Goal: Task Accomplishment & Management: Manage account settings

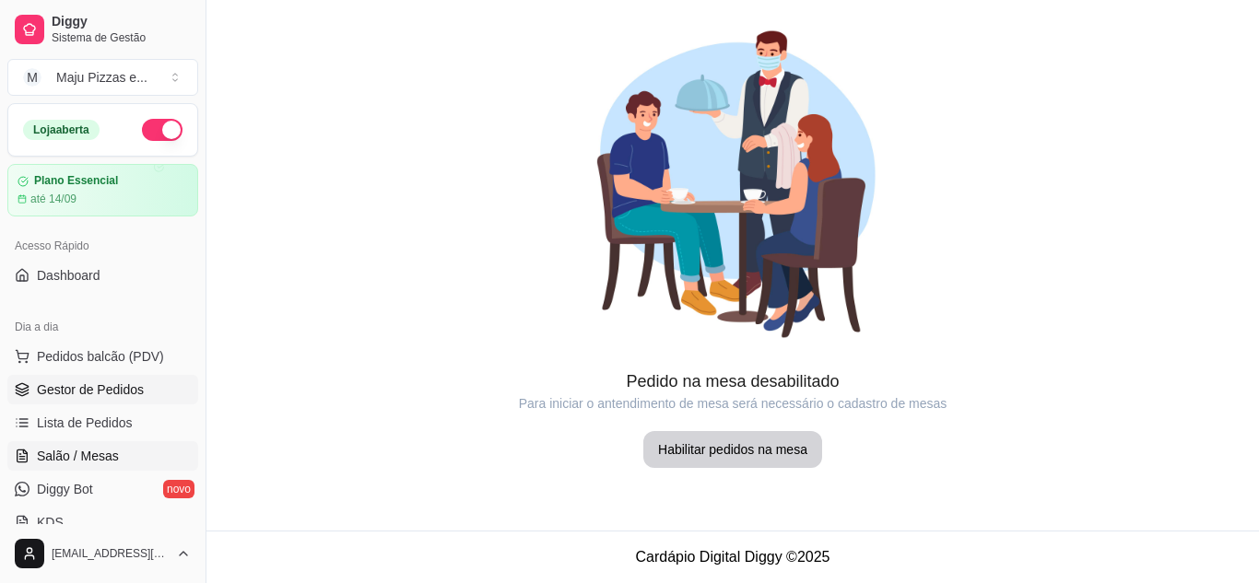
click at [95, 393] on span "Gestor de Pedidos" at bounding box center [90, 390] width 107 height 18
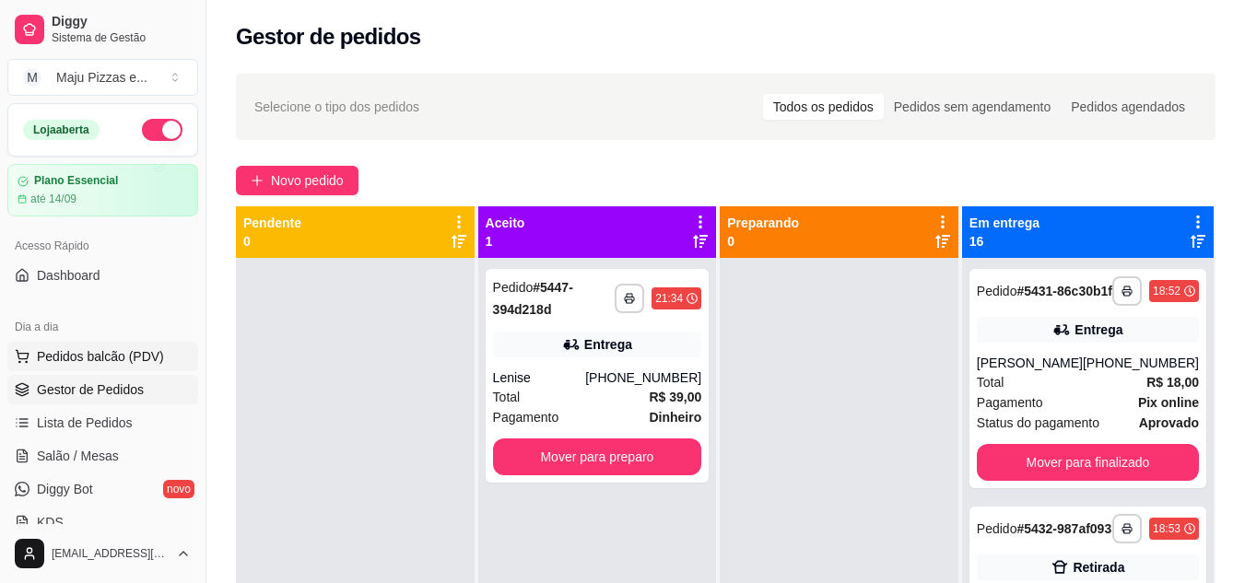
click at [141, 357] on span "Pedidos balcão (PDV)" at bounding box center [100, 356] width 127 height 18
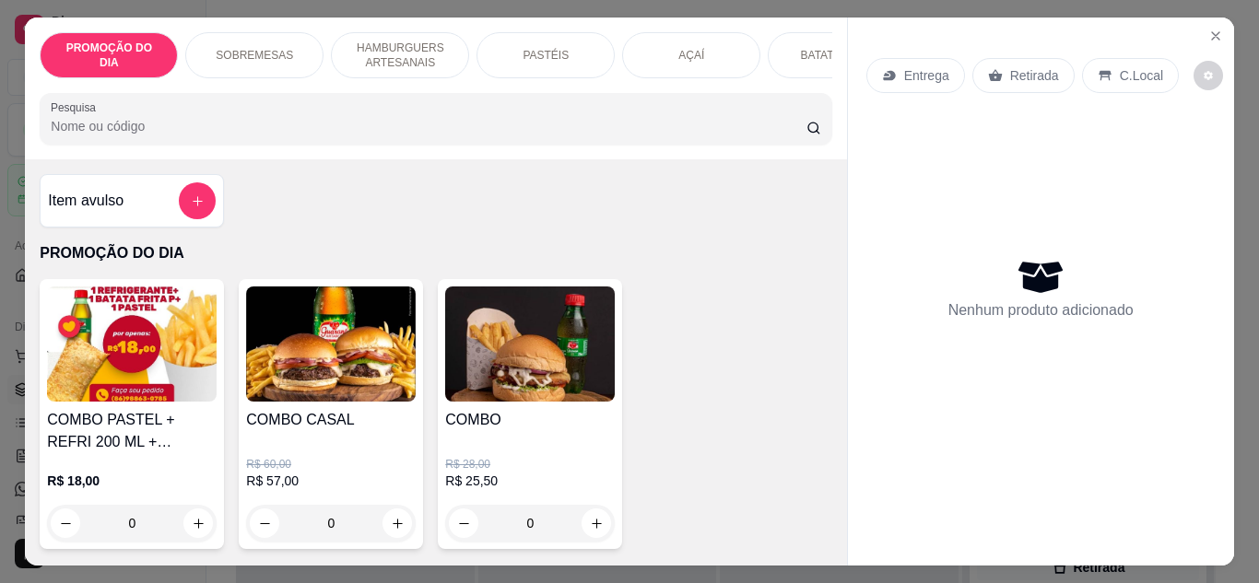
click at [824, 227] on div "Item avulso PROMOÇÃO DO DIA COMBO PASTEL + REFRI 200 ML + PORÇÃO BATATA P R$ 18…" at bounding box center [435, 362] width 821 height 406
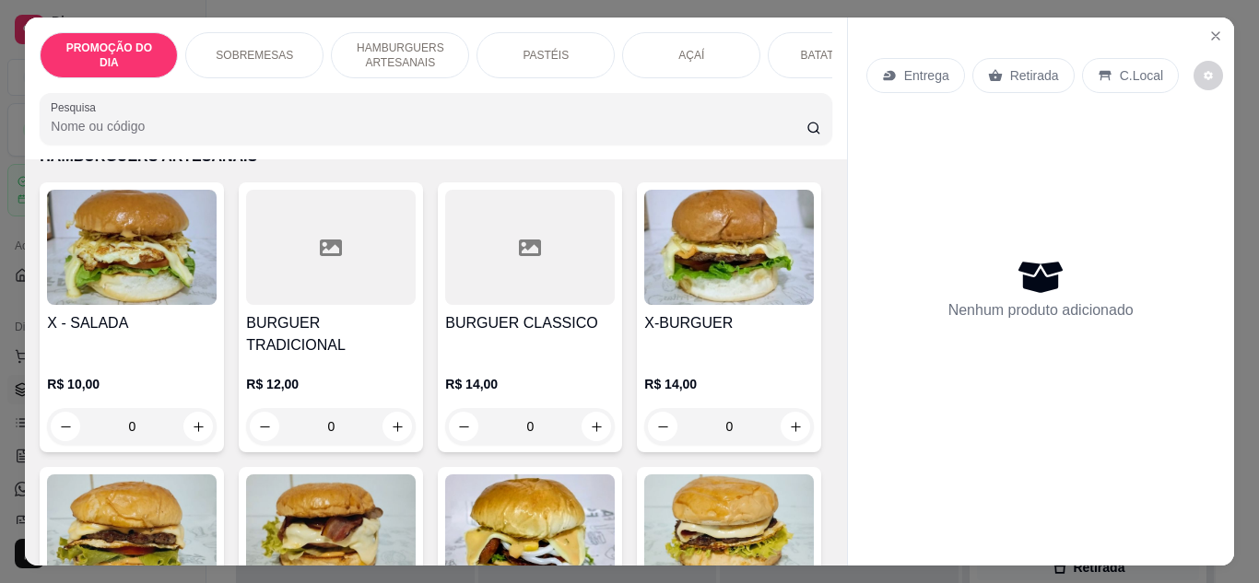
scroll to position [1030, 0]
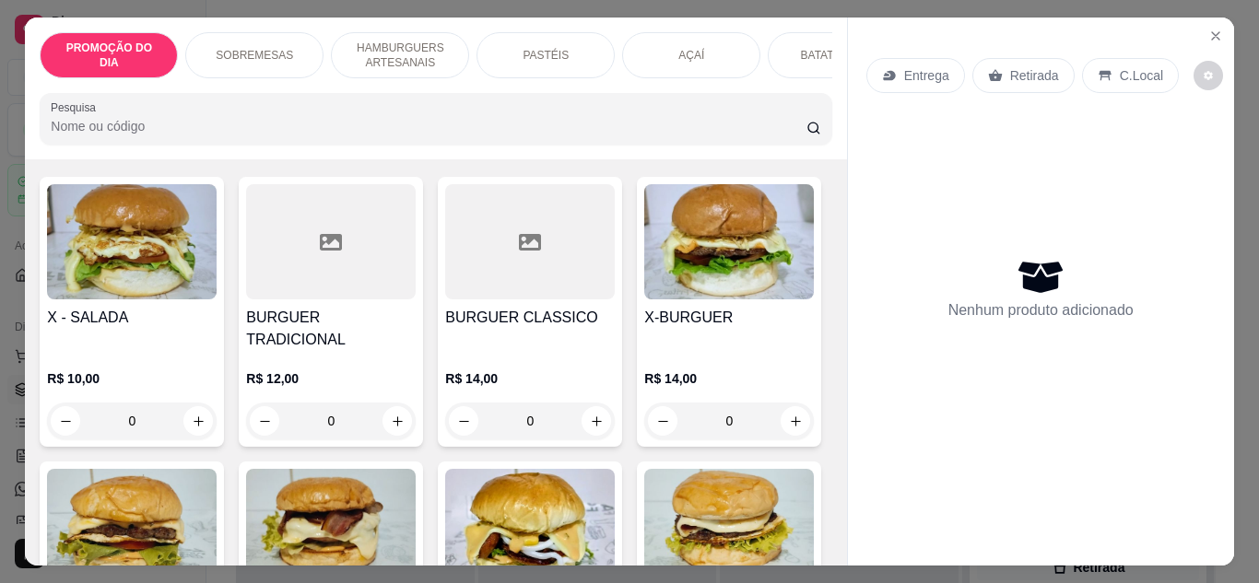
click at [824, 310] on div "Item avulso PROMOÇÃO DO DIA COMBO PASTEL + REFRI 200 ML + PORÇÃO BATATA P R$ 18…" at bounding box center [435, 362] width 821 height 406
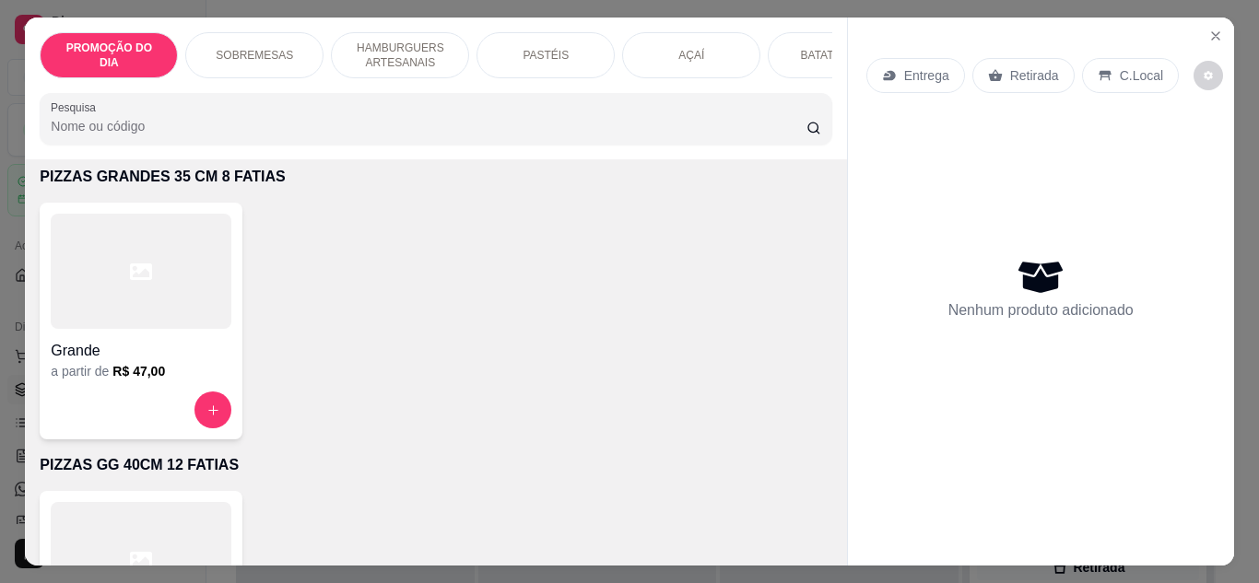
scroll to position [4809, 0]
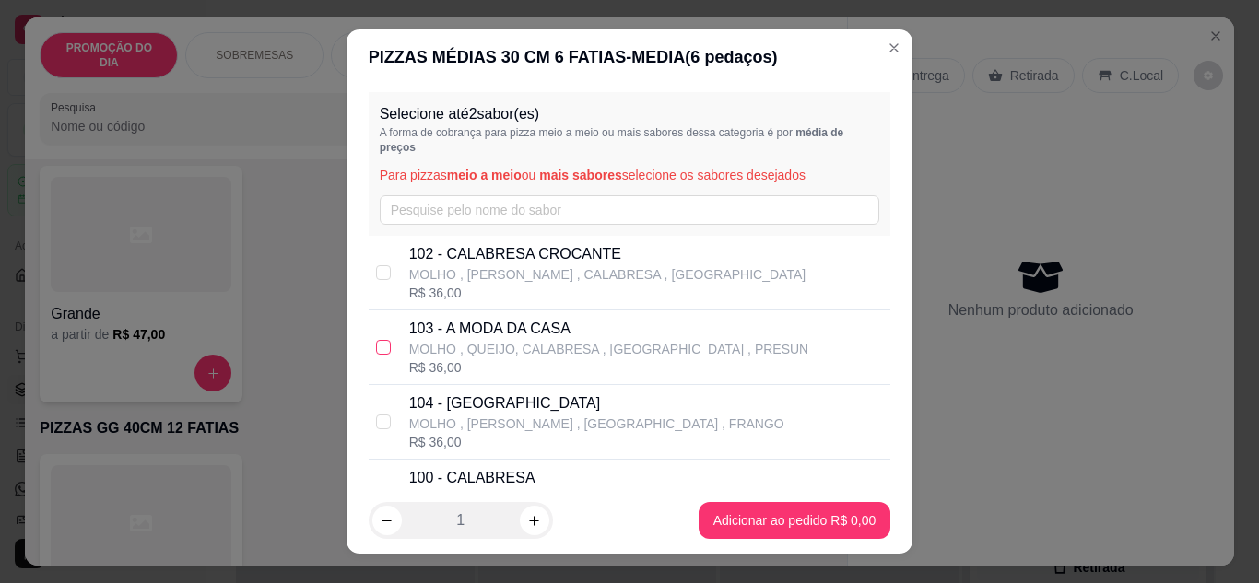
click at [380, 343] on input "checkbox" at bounding box center [383, 347] width 15 height 15
checkbox input "true"
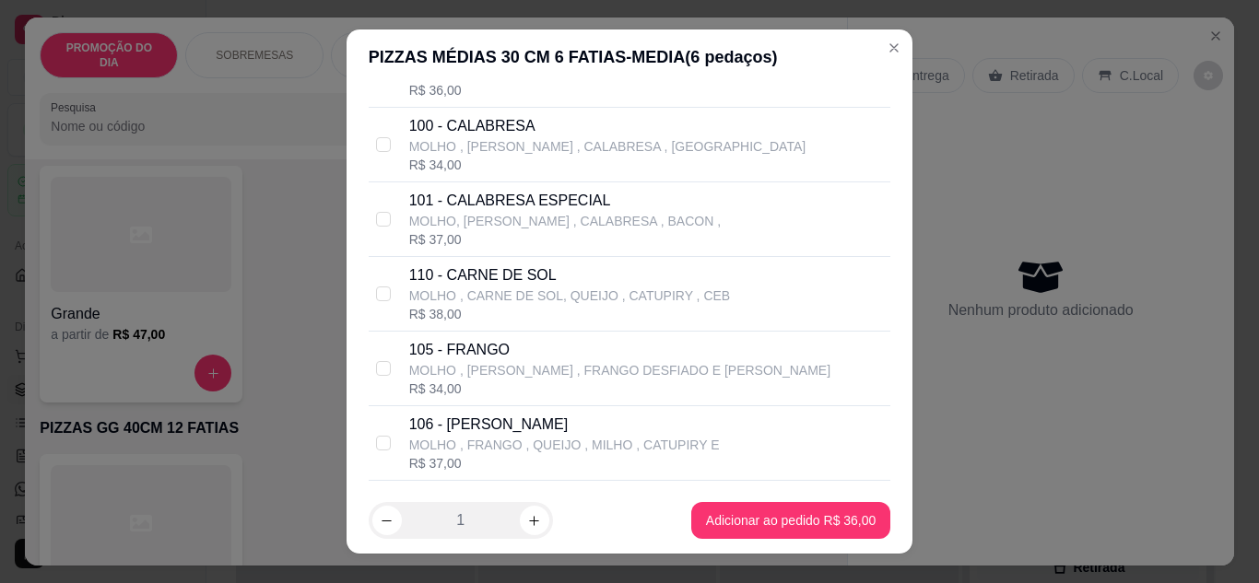
scroll to position [705, 0]
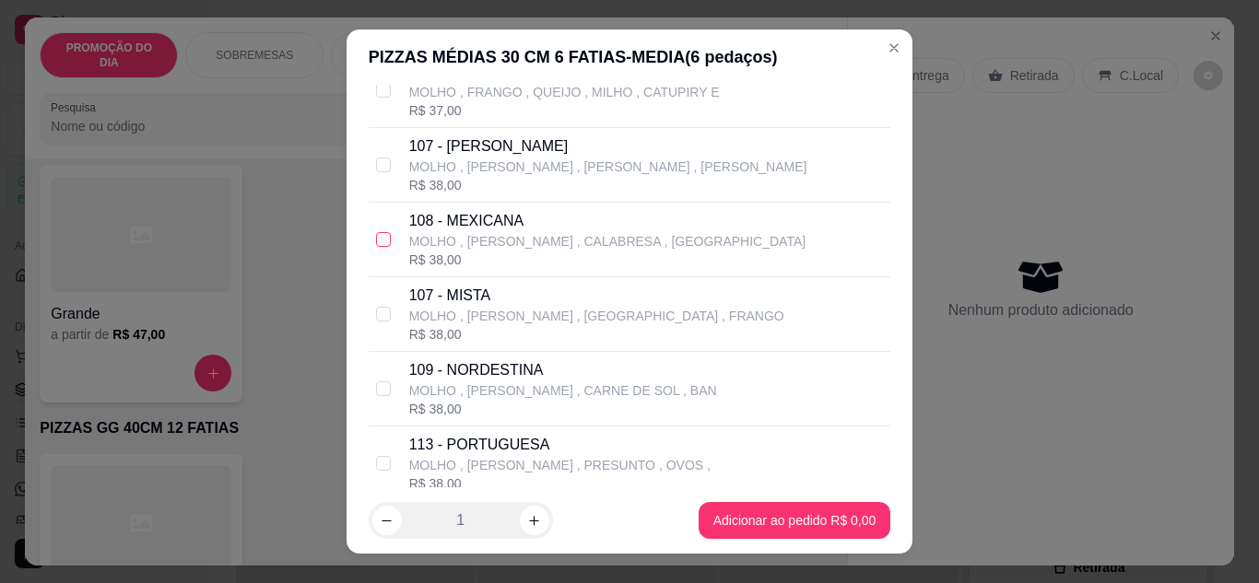
click at [380, 237] on input "checkbox" at bounding box center [383, 239] width 15 height 15
checkbox input "true"
click at [376, 468] on input "checkbox" at bounding box center [383, 463] width 15 height 15
checkbox input "true"
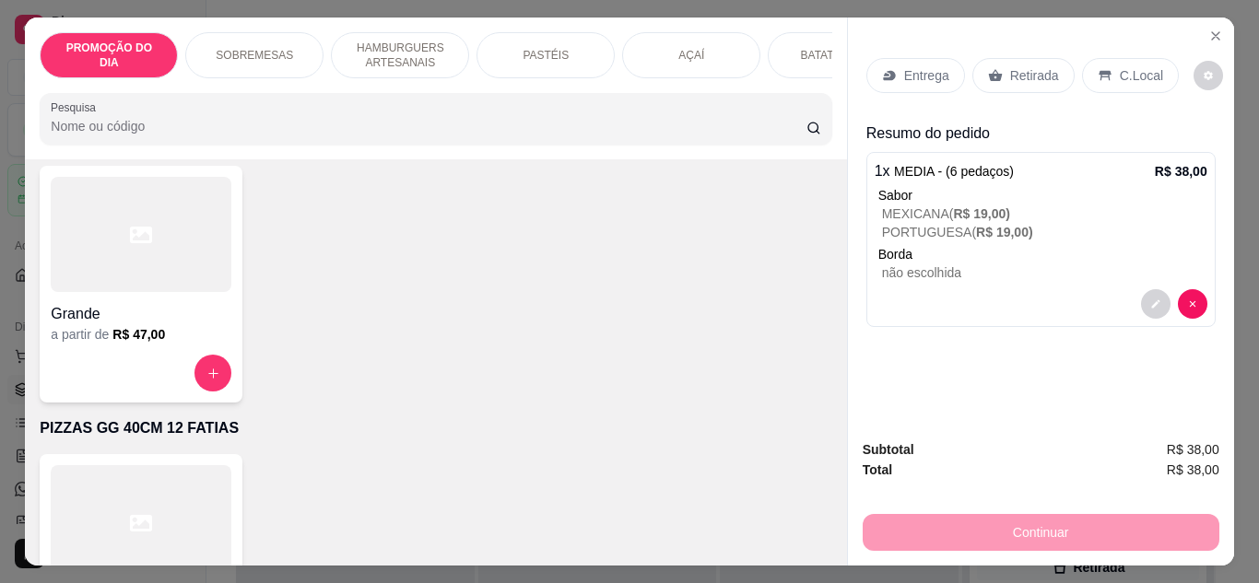
click at [990, 26] on div "Entrega Retirada C.Local Resumo do pedido 1 x MEDIA - (6 pedaços) R$ 38,00 Sabo…" at bounding box center [1041, 221] width 386 height 407
click at [992, 68] on icon at bounding box center [995, 75] width 15 height 15
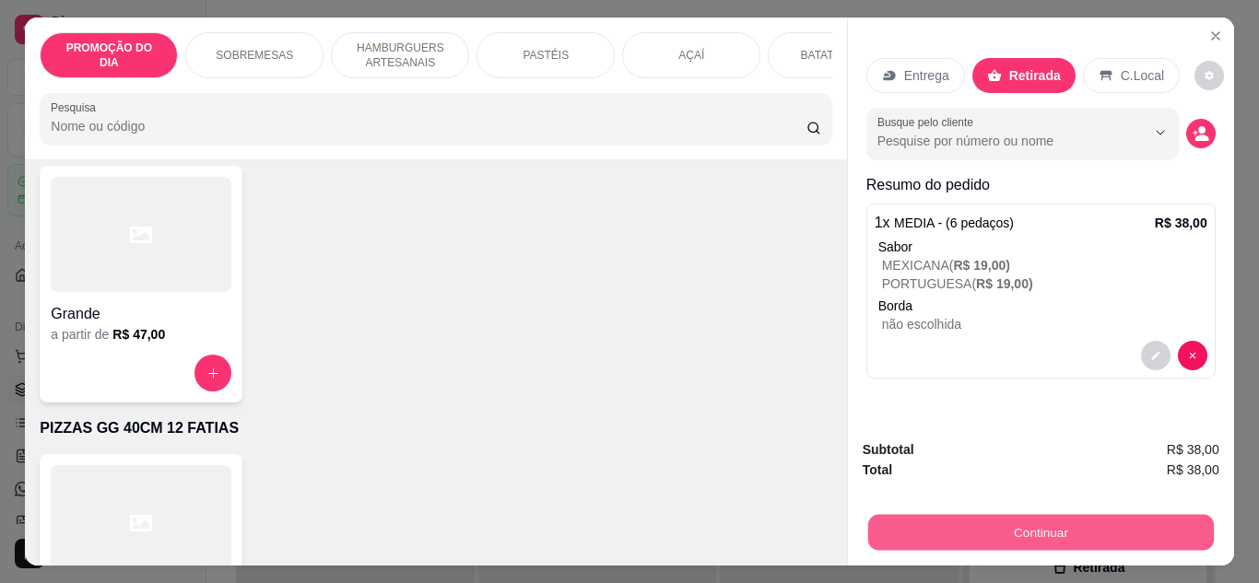
click at [1048, 522] on button "Continuar" at bounding box center [1040, 533] width 346 height 36
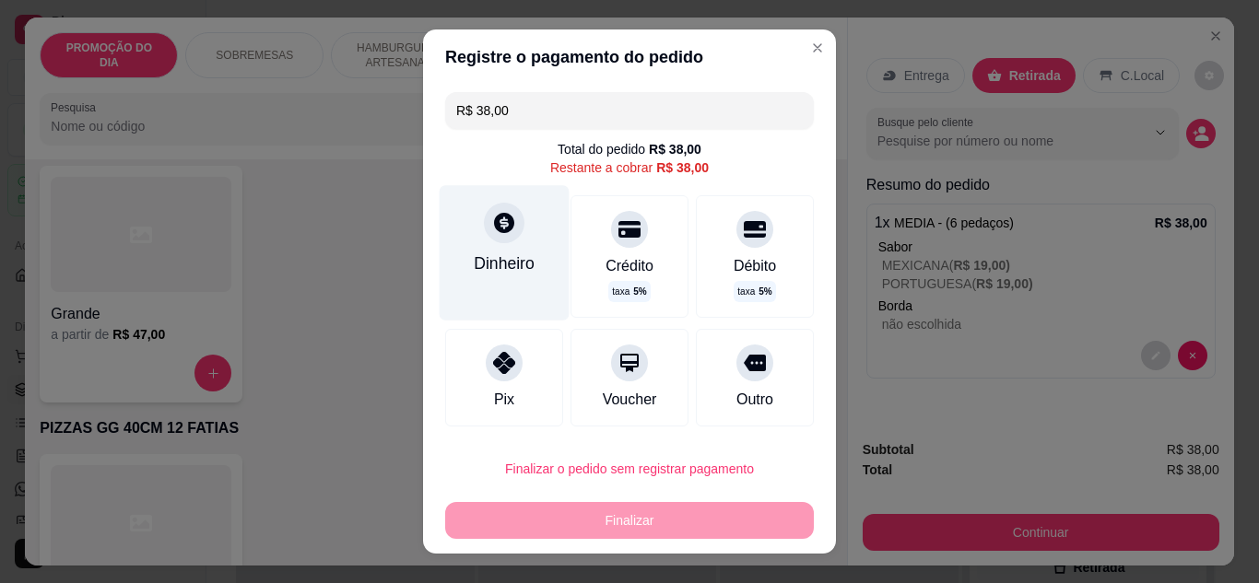
click at [500, 214] on icon at bounding box center [504, 223] width 24 height 24
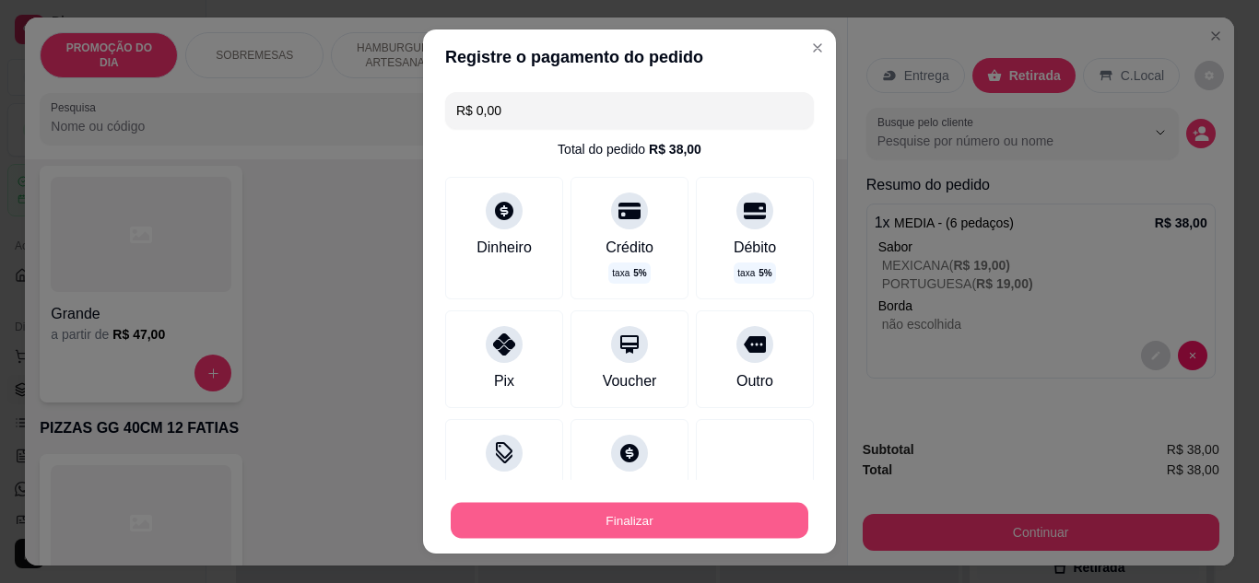
click at [628, 511] on button "Finalizar" at bounding box center [630, 521] width 358 height 36
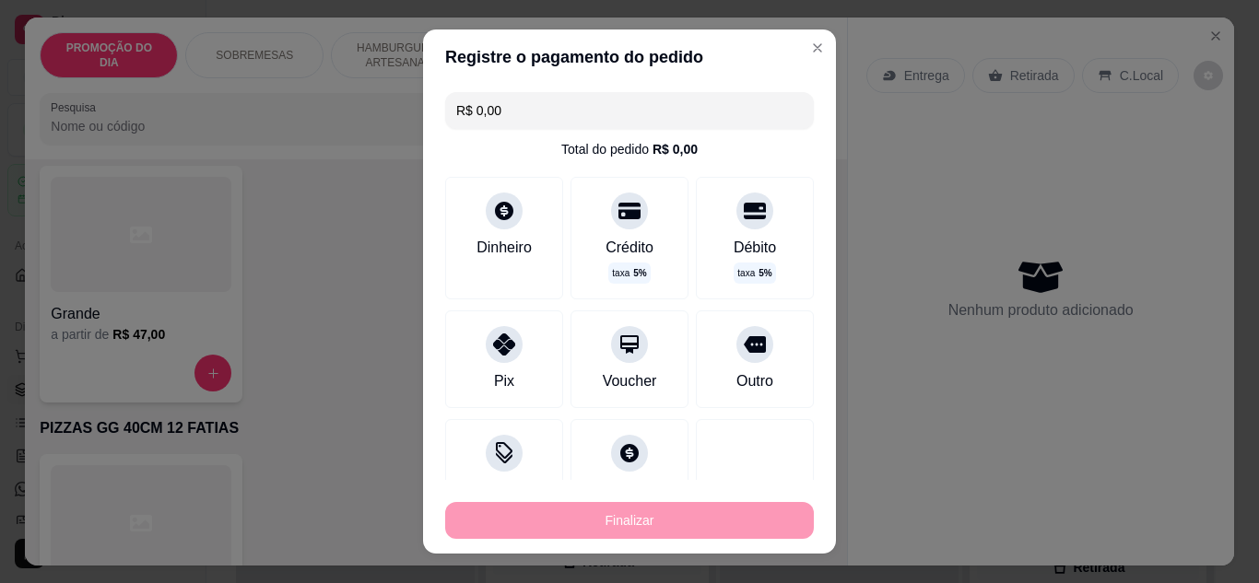
type input "-R$ 38,00"
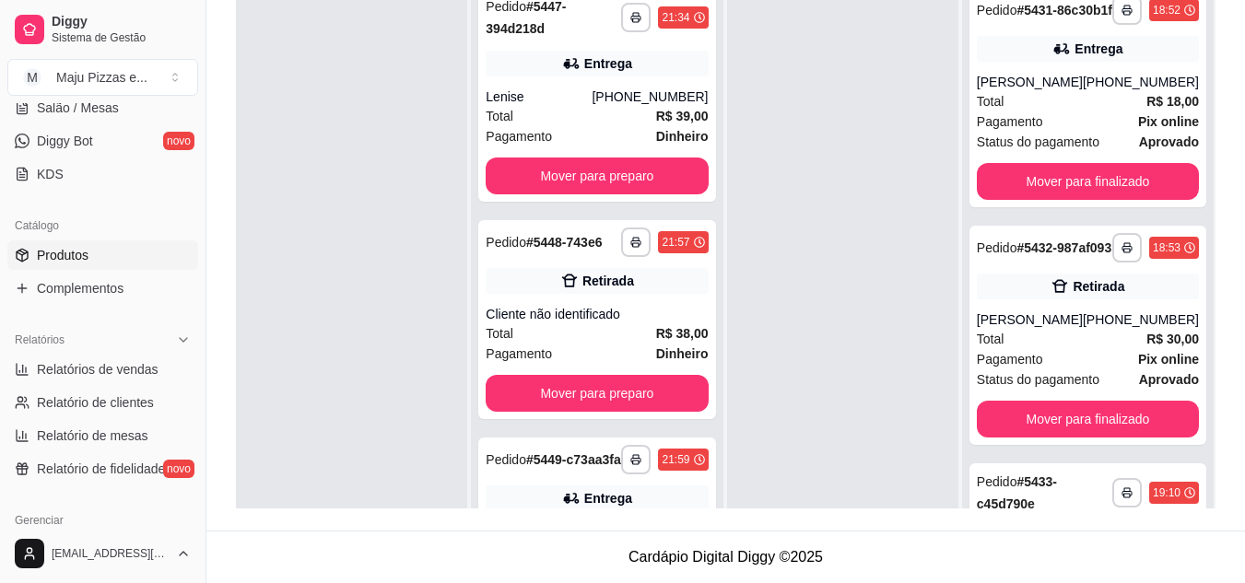
scroll to position [343, 0]
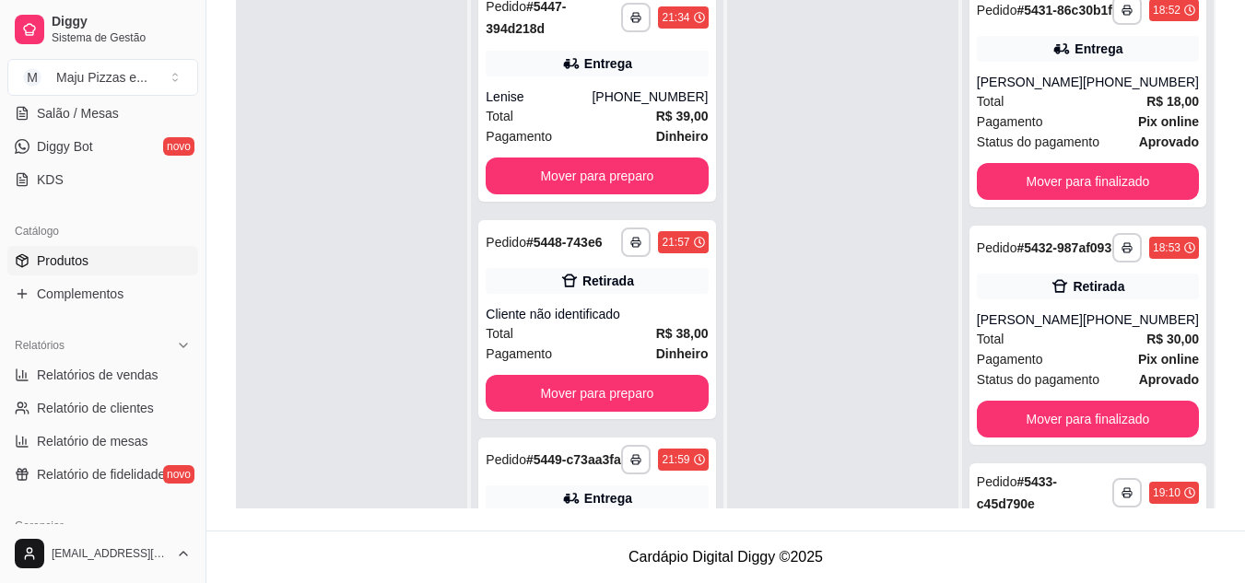
click at [97, 258] on link "Produtos" at bounding box center [102, 260] width 191 height 29
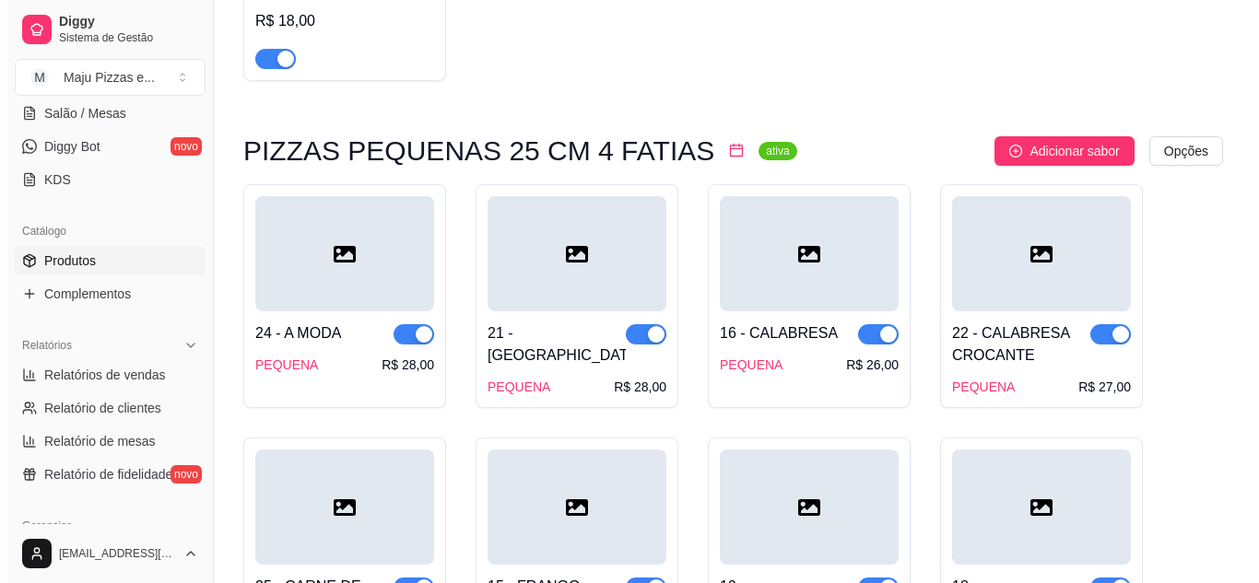
scroll to position [5246, 0]
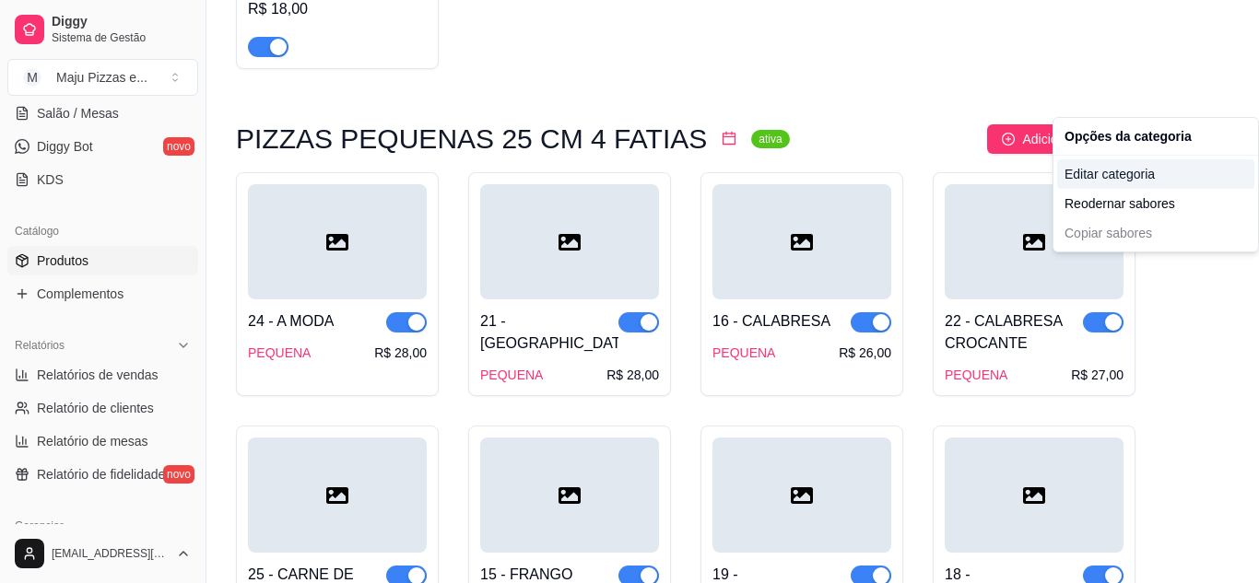
click at [1113, 175] on div "Editar categoria" at bounding box center [1155, 173] width 197 height 29
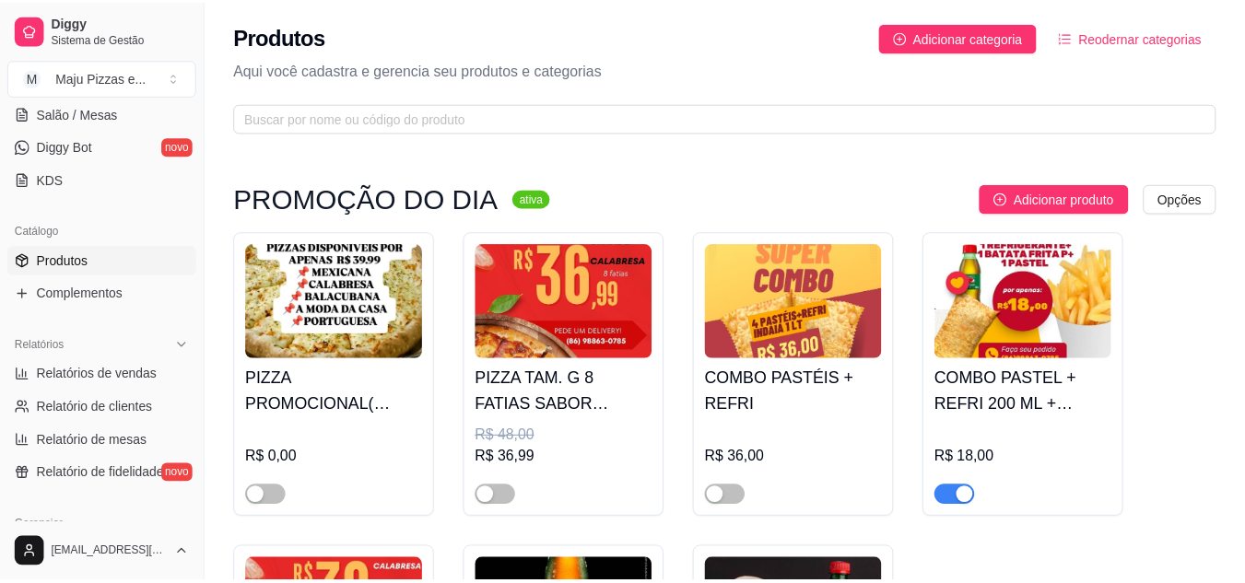
scroll to position [5054, 0]
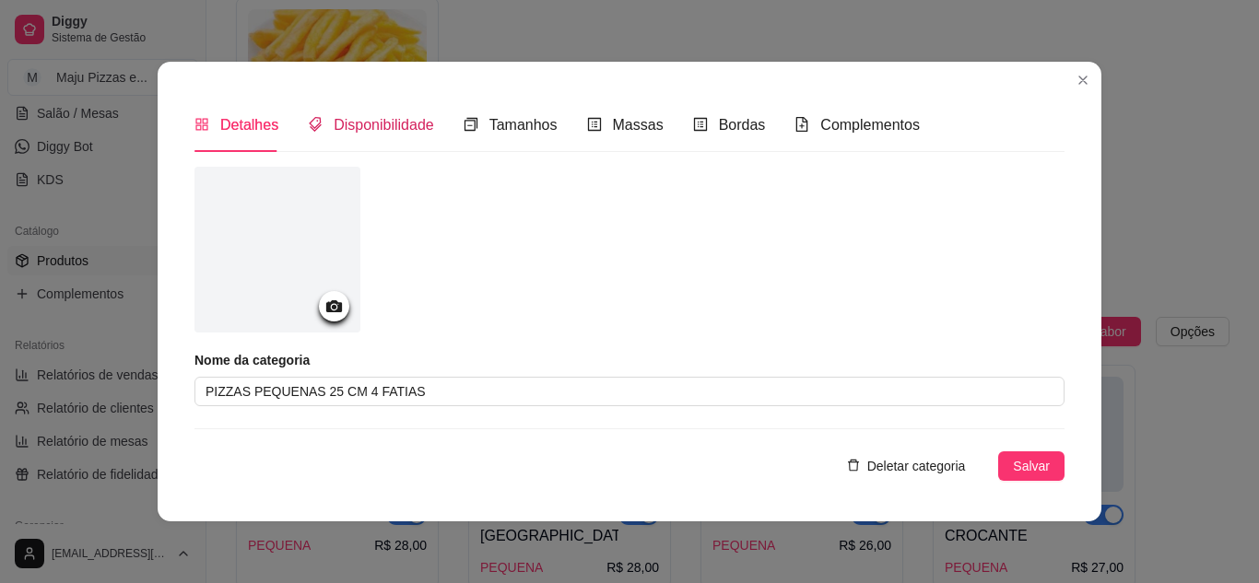
click at [387, 125] on span "Disponibilidade" at bounding box center [384, 125] width 100 height 16
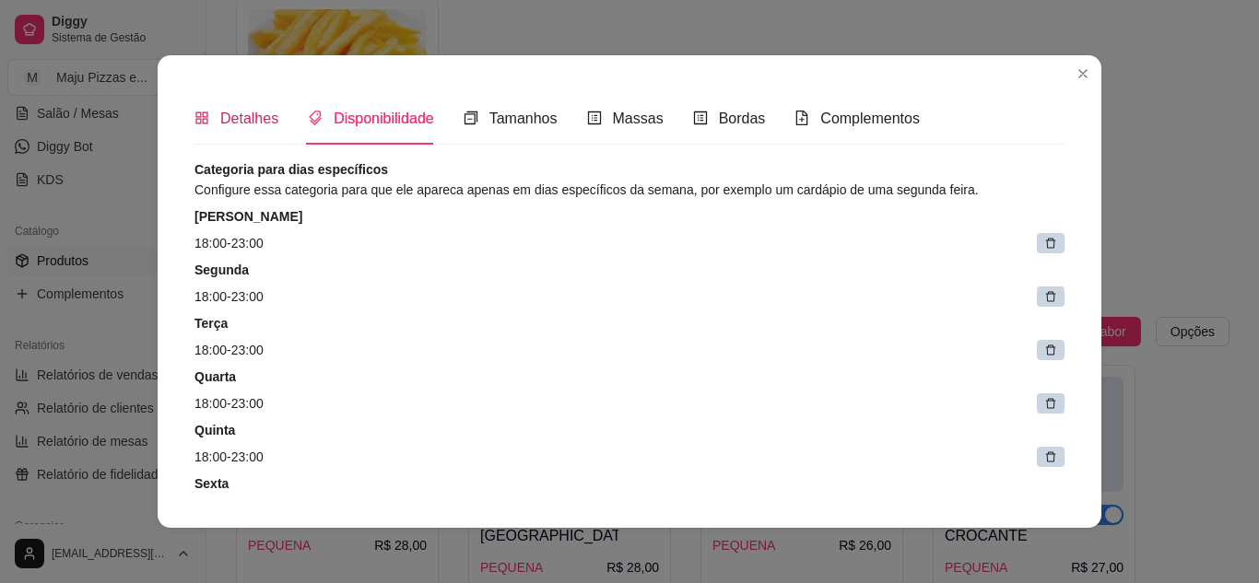
click at [240, 126] on span "Detalhes" at bounding box center [249, 119] width 58 height 16
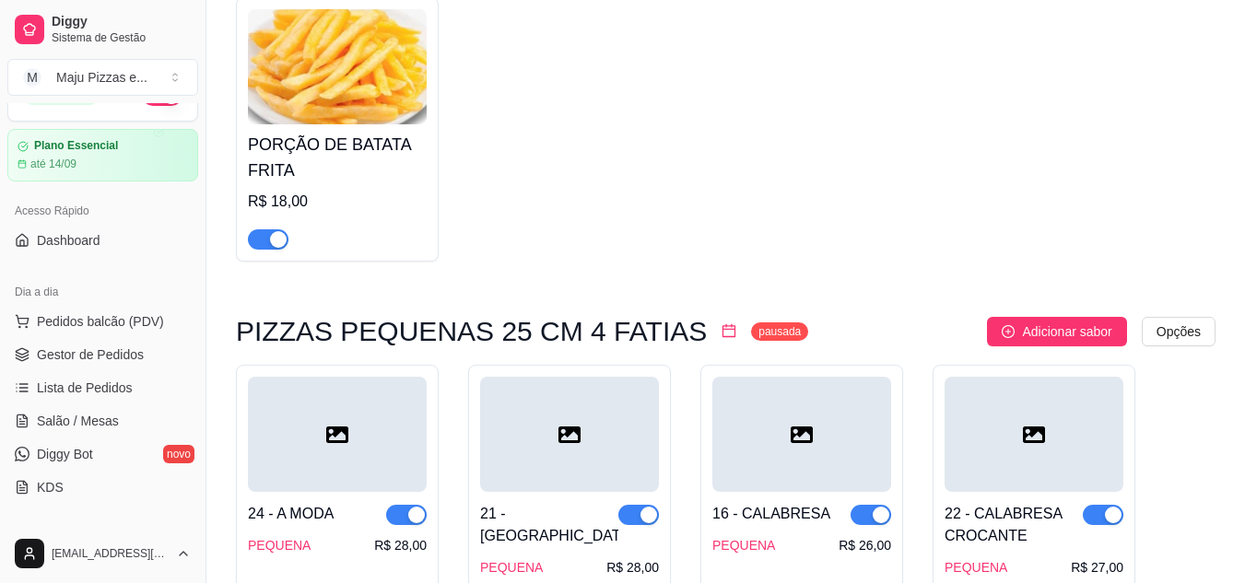
scroll to position [0, 0]
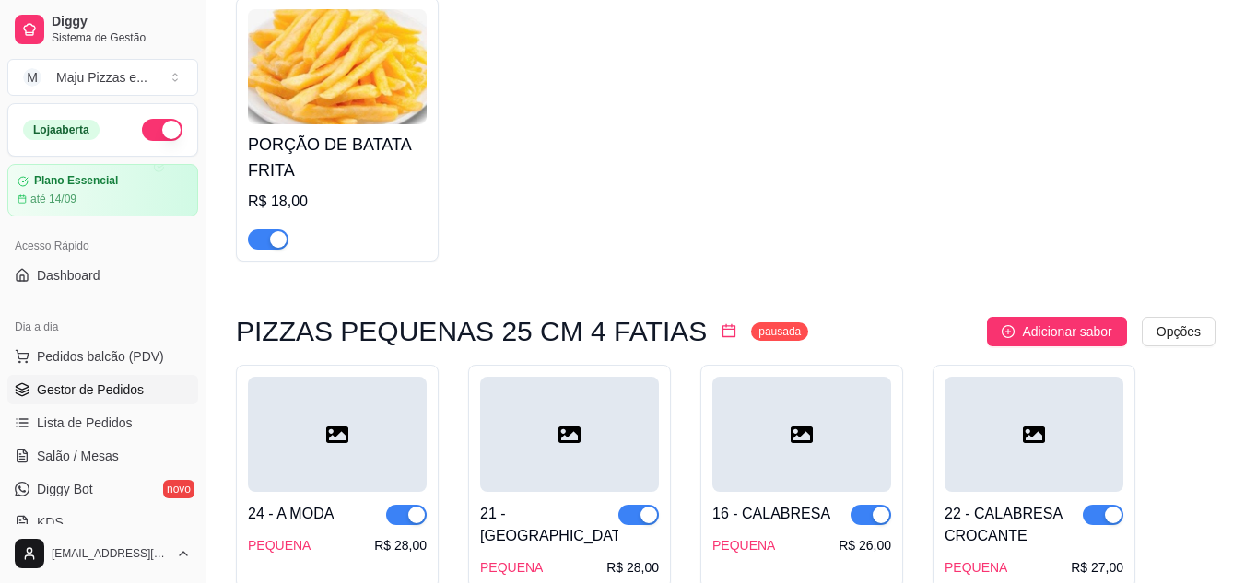
click at [114, 382] on span "Gestor de Pedidos" at bounding box center [90, 390] width 107 height 18
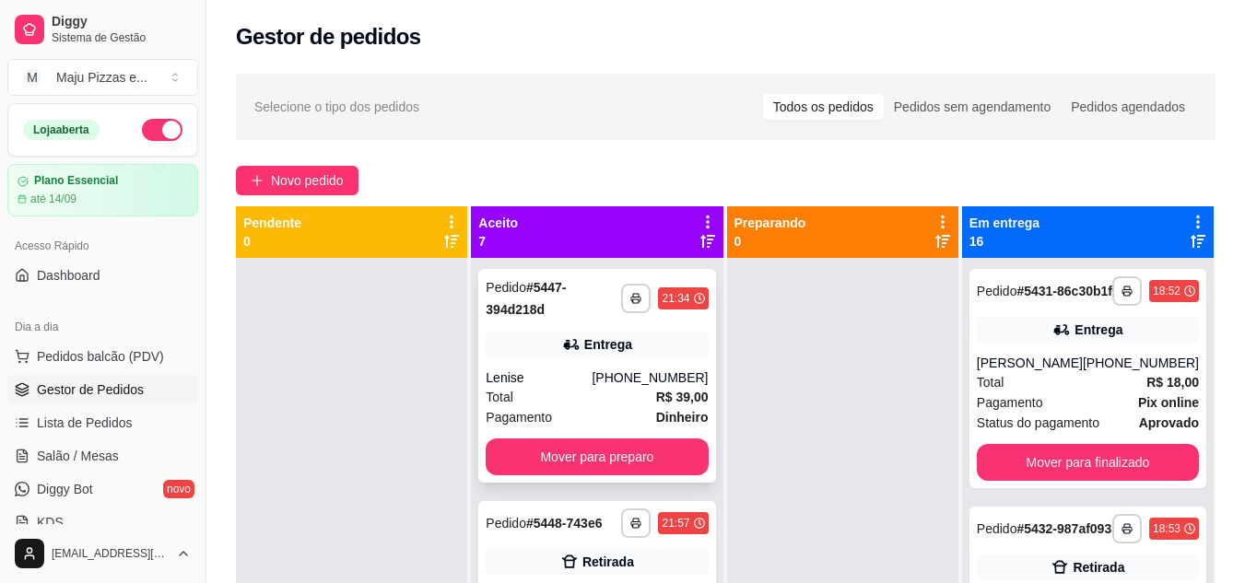
click at [616, 386] on div "[PHONE_NUMBER]" at bounding box center [650, 378] width 116 height 18
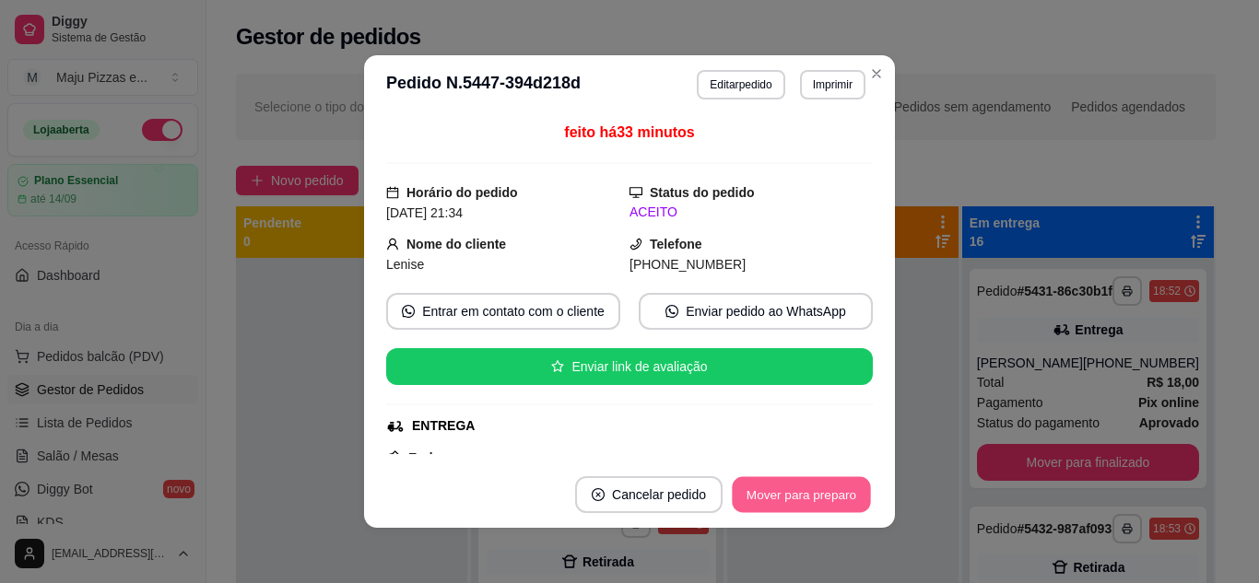
click at [752, 502] on button "Mover para preparo" at bounding box center [801, 495] width 138 height 36
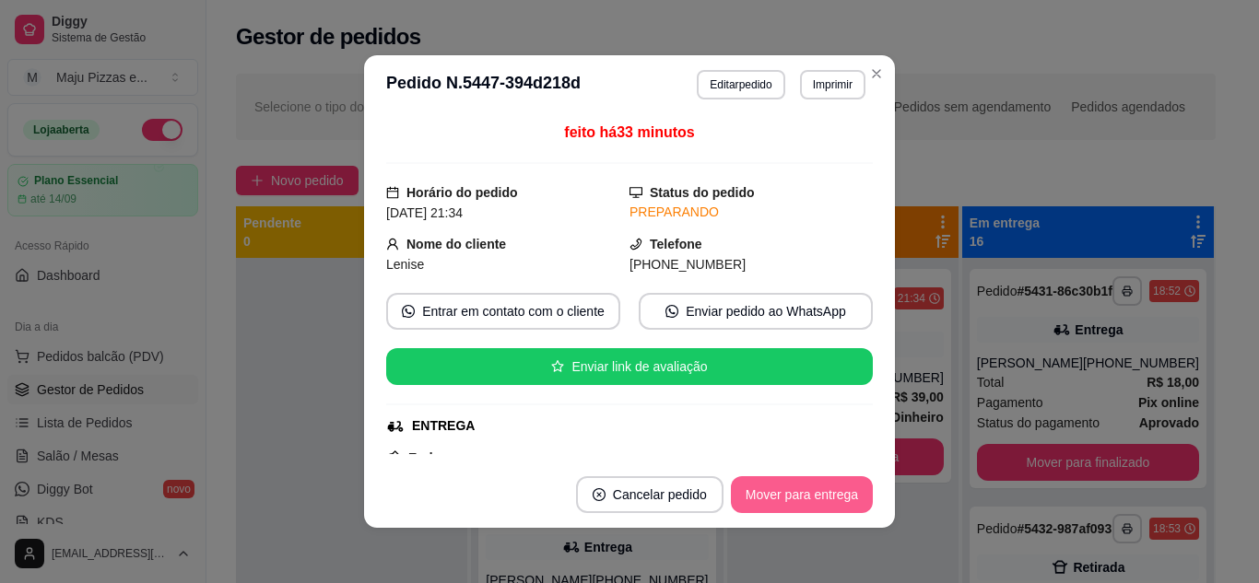
click at [752, 502] on button "Mover para entrega" at bounding box center [802, 494] width 142 height 37
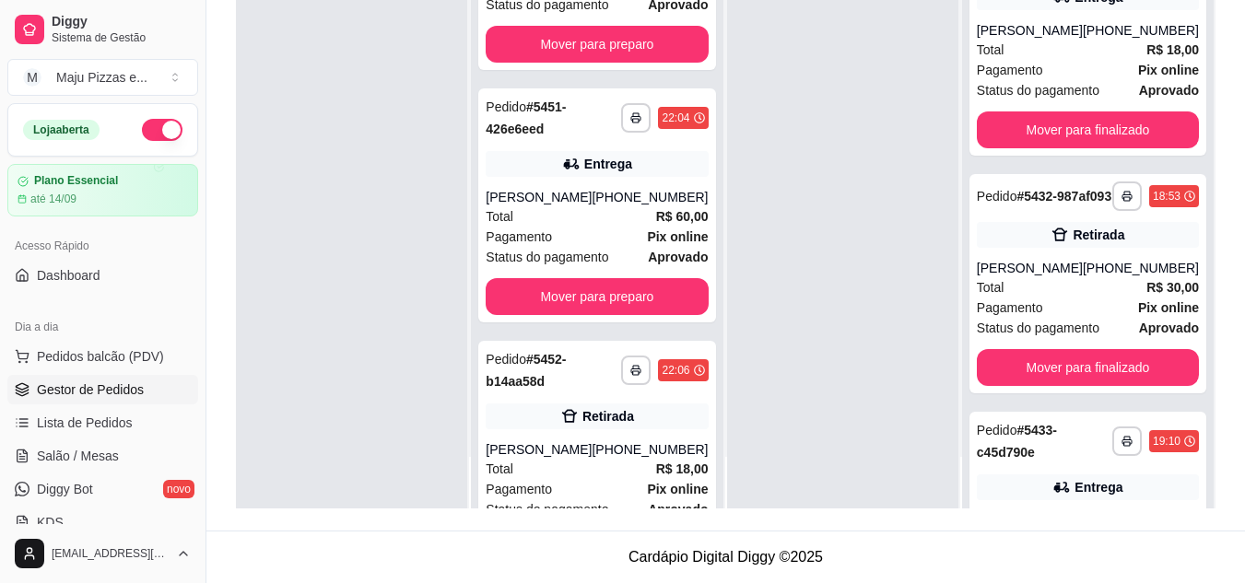
scroll to position [566, 0]
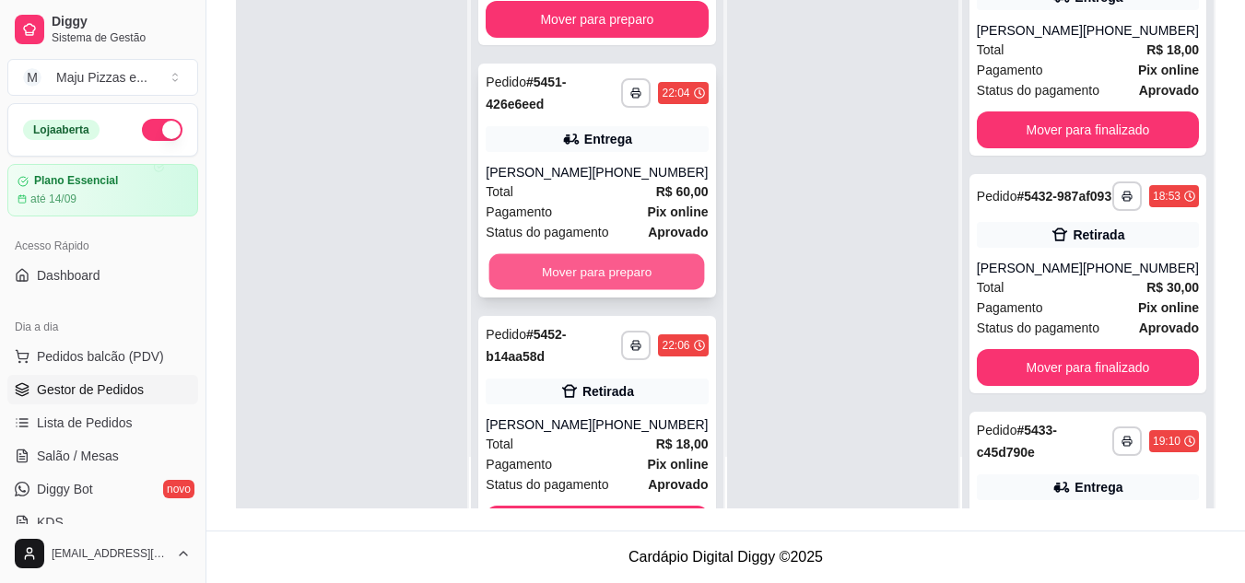
click at [634, 290] on button "Mover para preparo" at bounding box center [597, 272] width 216 height 36
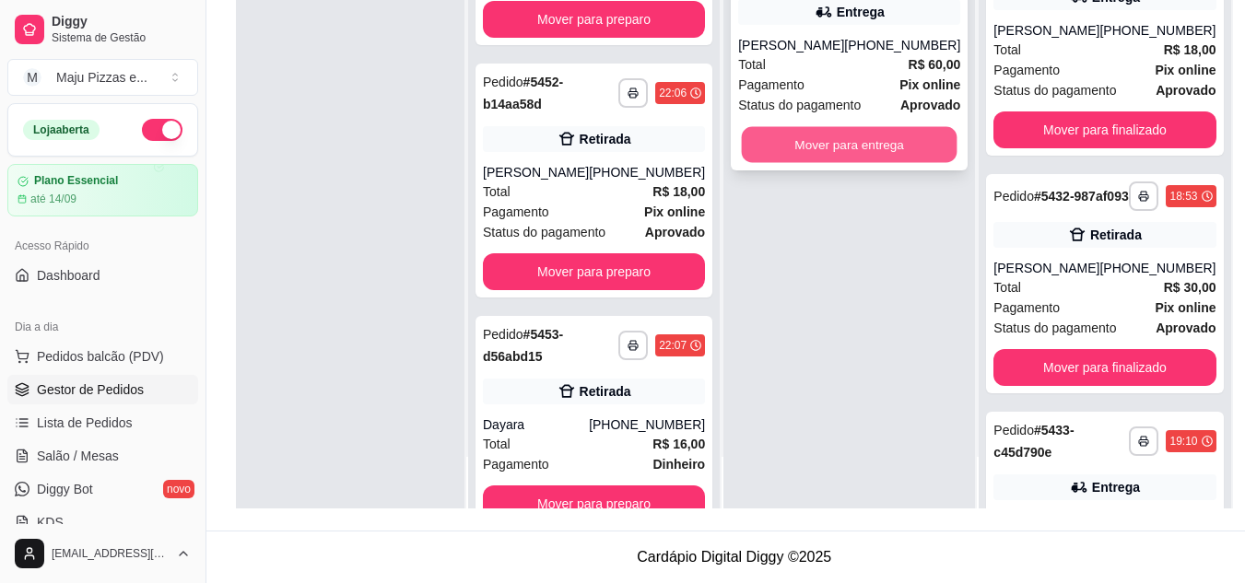
click at [838, 157] on button "Mover para entrega" at bounding box center [850, 145] width 216 height 36
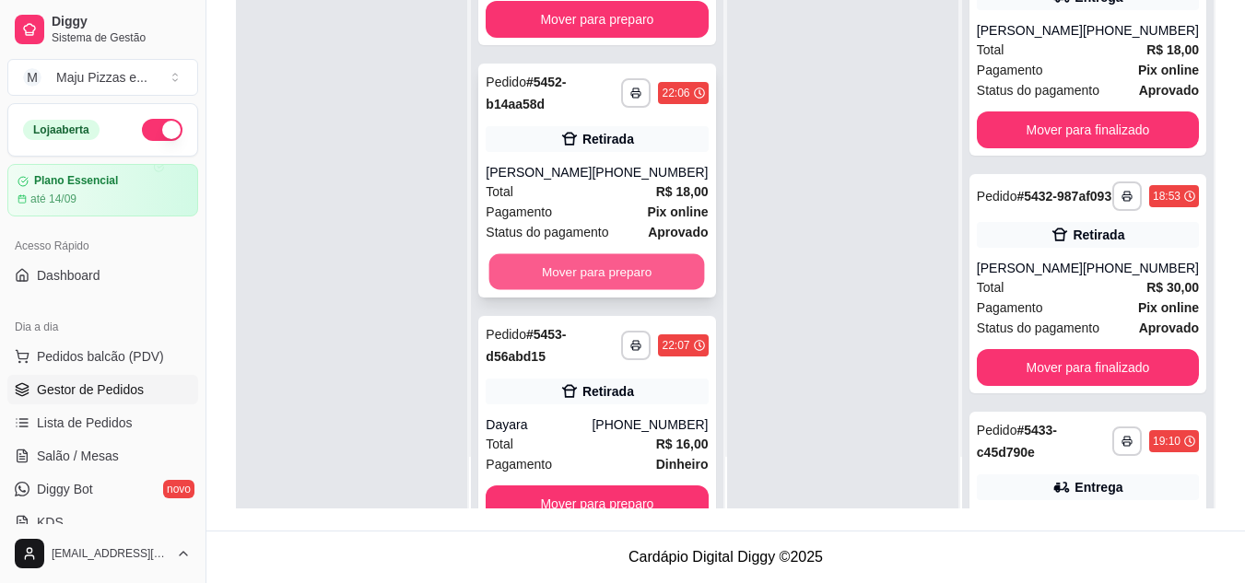
click at [640, 290] on button "Mover para preparo" at bounding box center [597, 272] width 216 height 36
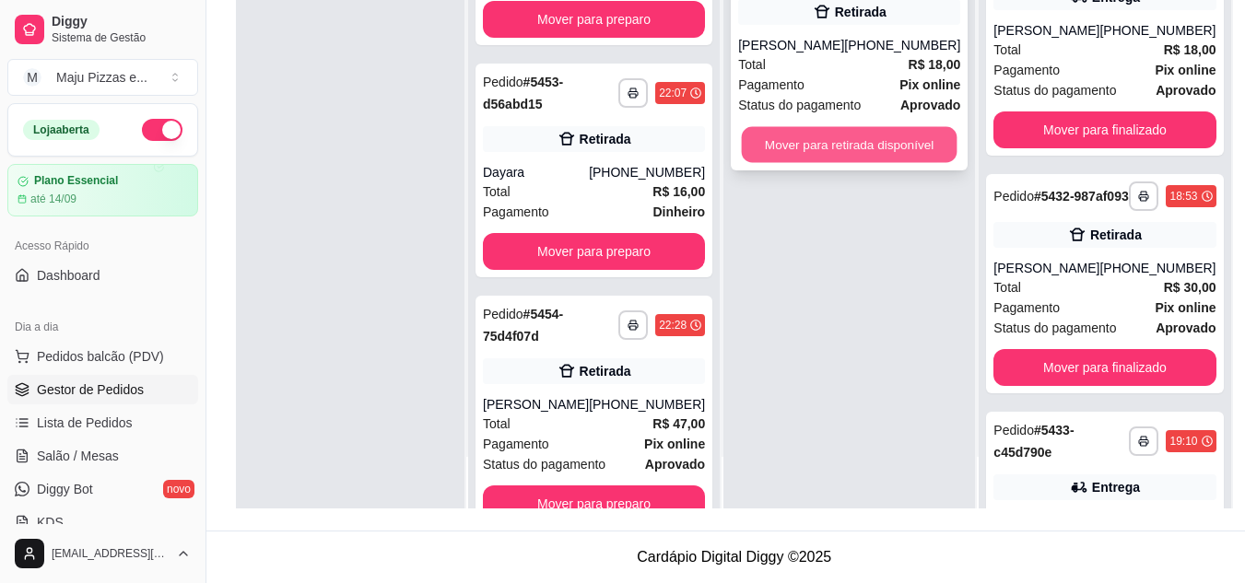
click at [798, 162] on button "Mover para retirada disponível" at bounding box center [850, 145] width 216 height 36
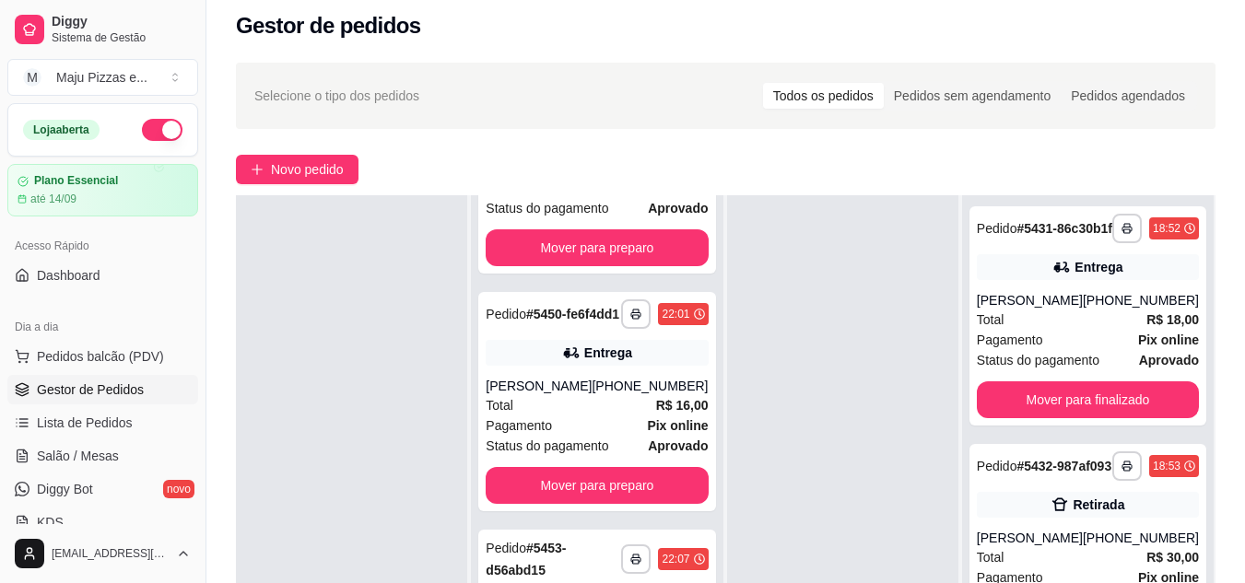
scroll to position [283, 0]
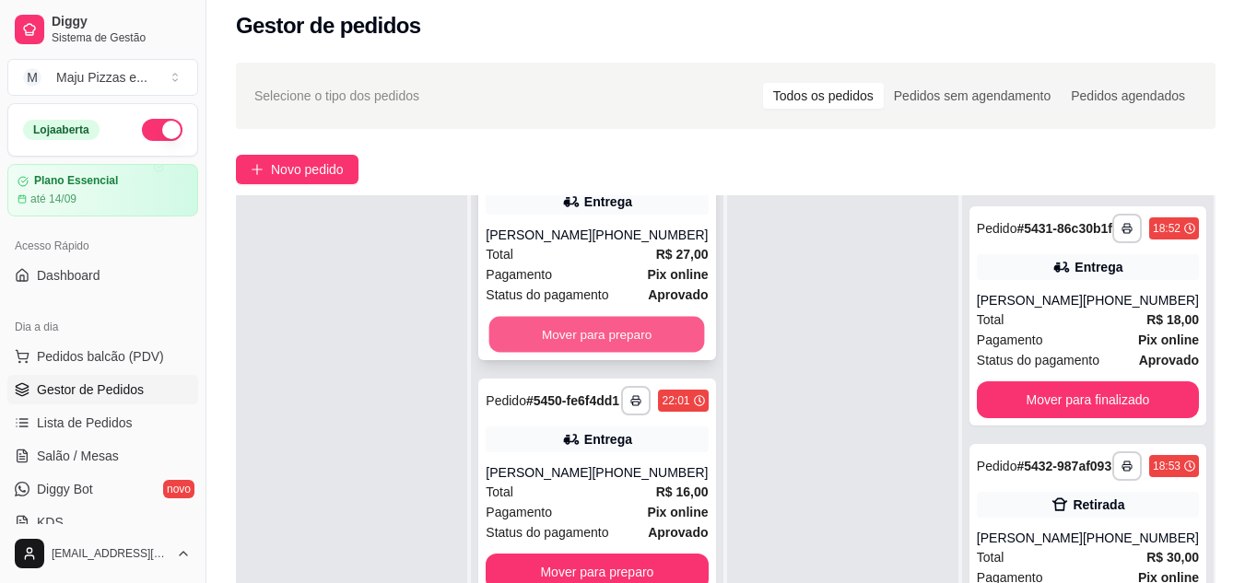
click at [661, 353] on button "Mover para preparo" at bounding box center [597, 335] width 216 height 36
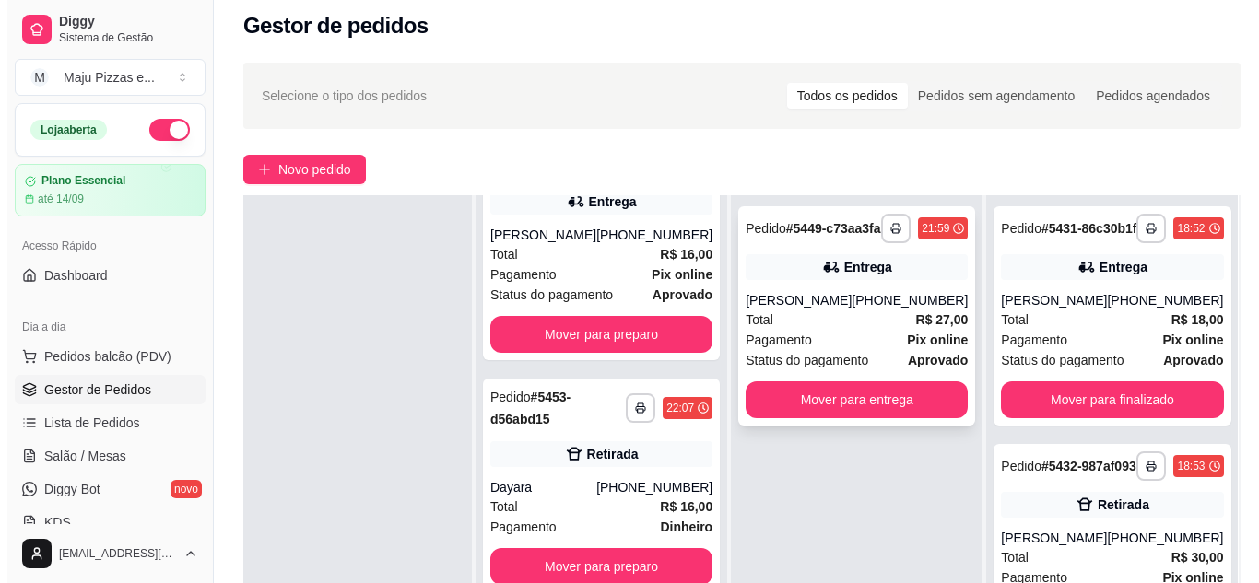
scroll to position [30, 0]
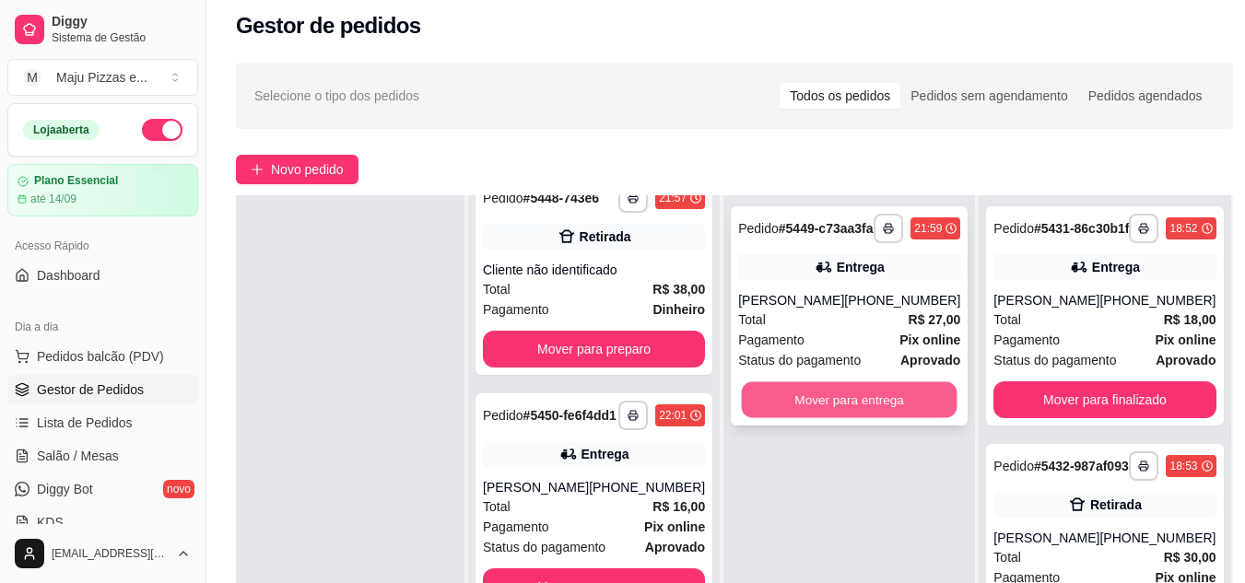
click at [862, 417] on button "Mover para entrega" at bounding box center [850, 400] width 216 height 36
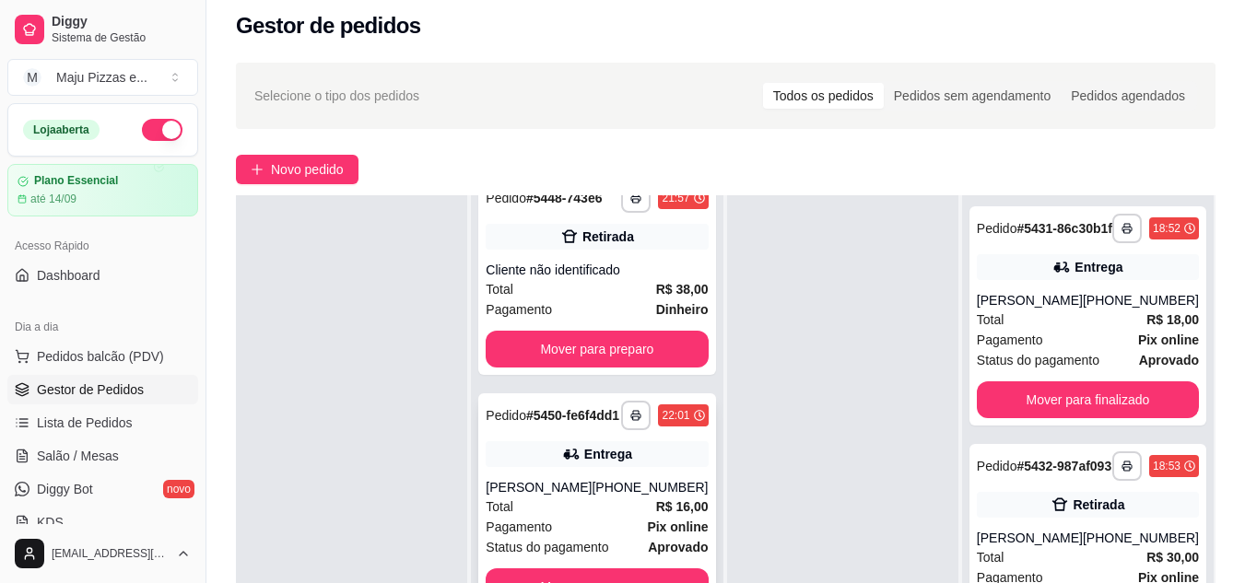
click at [601, 537] on div "Pagamento Pix online" at bounding box center [597, 527] width 222 height 20
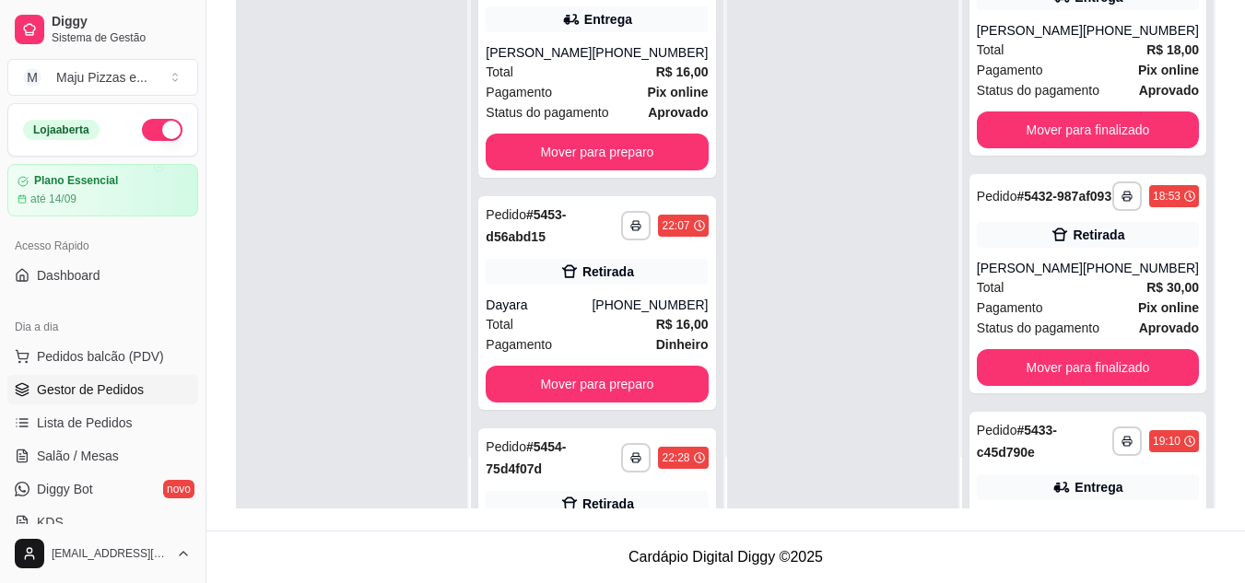
scroll to position [258, 0]
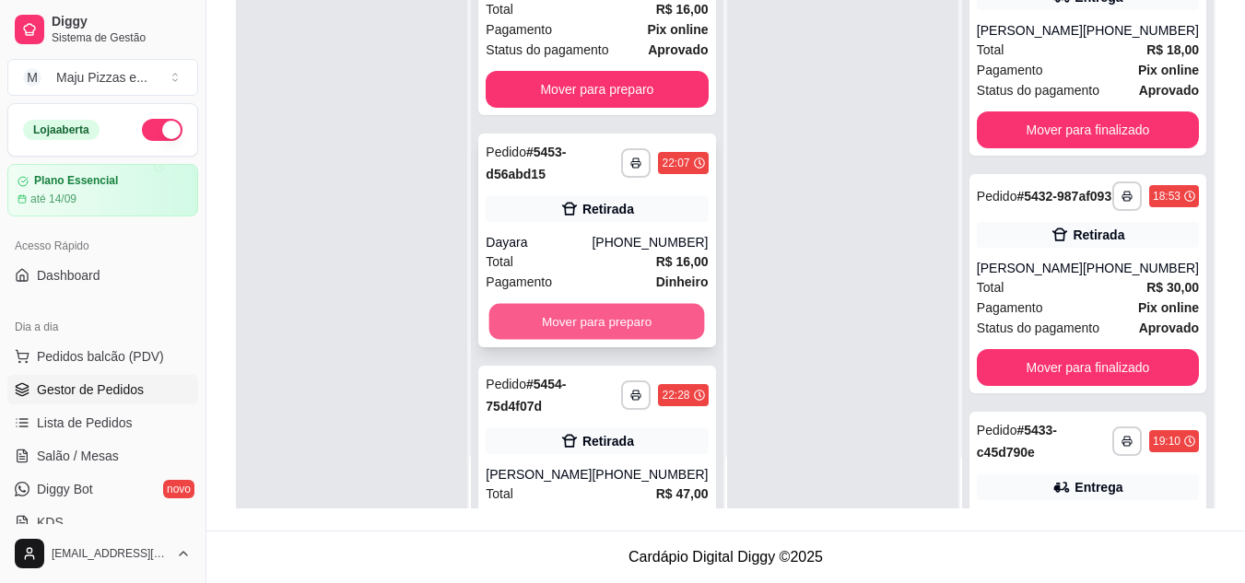
click at [639, 340] on button "Mover para preparo" at bounding box center [597, 322] width 216 height 36
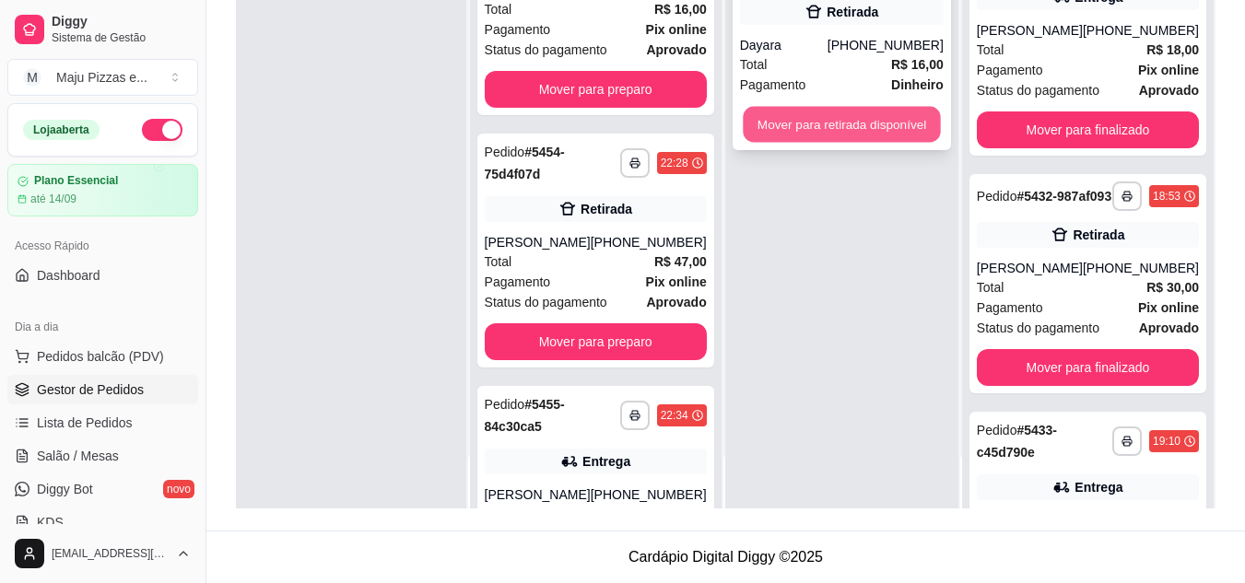
click at [826, 119] on button "Mover para retirada disponível" at bounding box center [841, 125] width 197 height 36
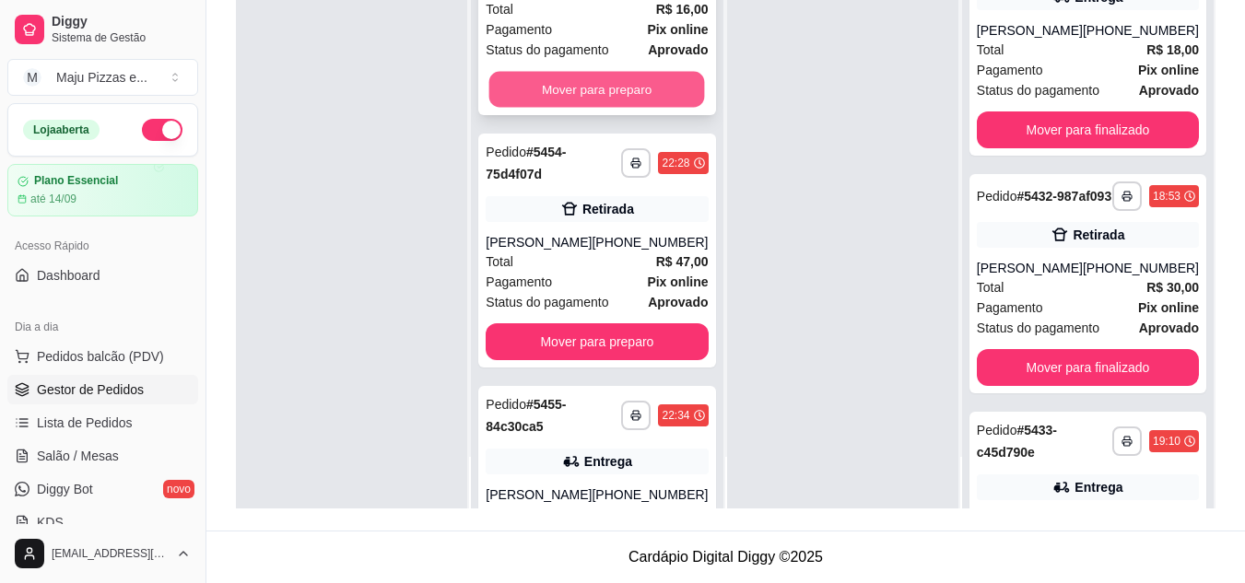
click at [559, 108] on button "Mover para preparo" at bounding box center [597, 90] width 216 height 36
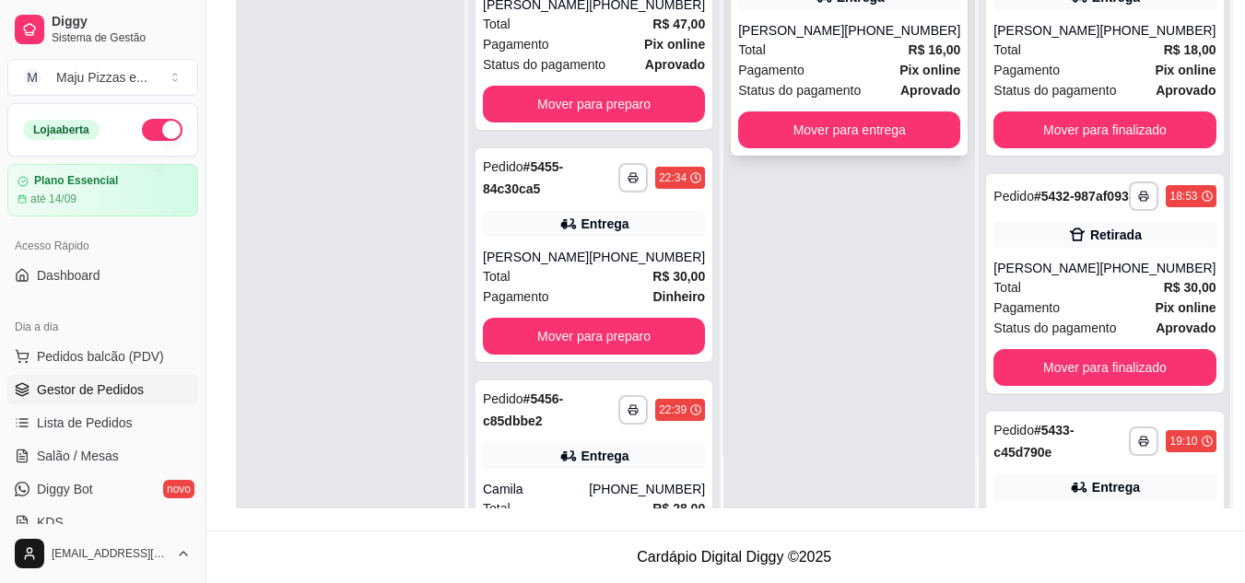
scroll to position [6, 0]
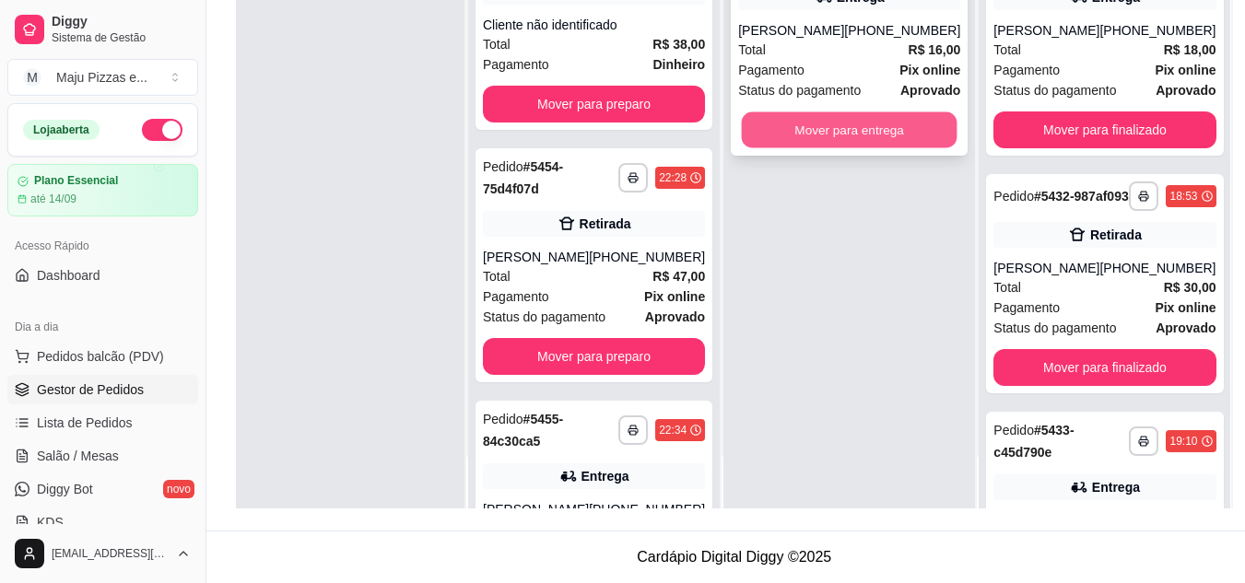
click at [753, 144] on button "Mover para entrega" at bounding box center [850, 130] width 216 height 36
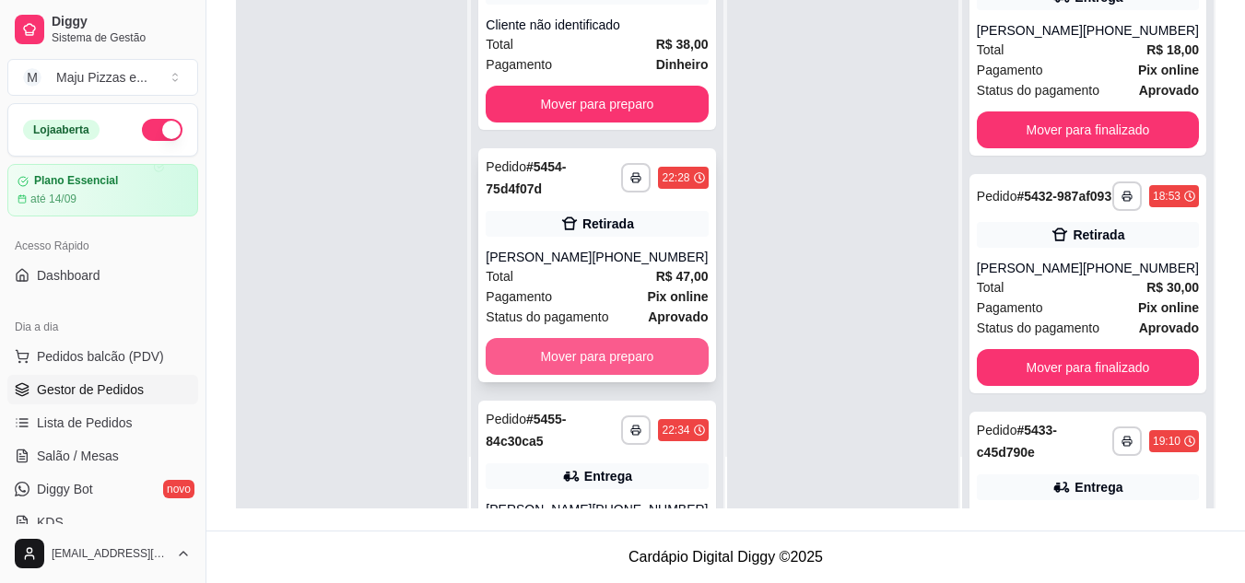
click at [658, 365] on button "Mover para preparo" at bounding box center [597, 356] width 222 height 37
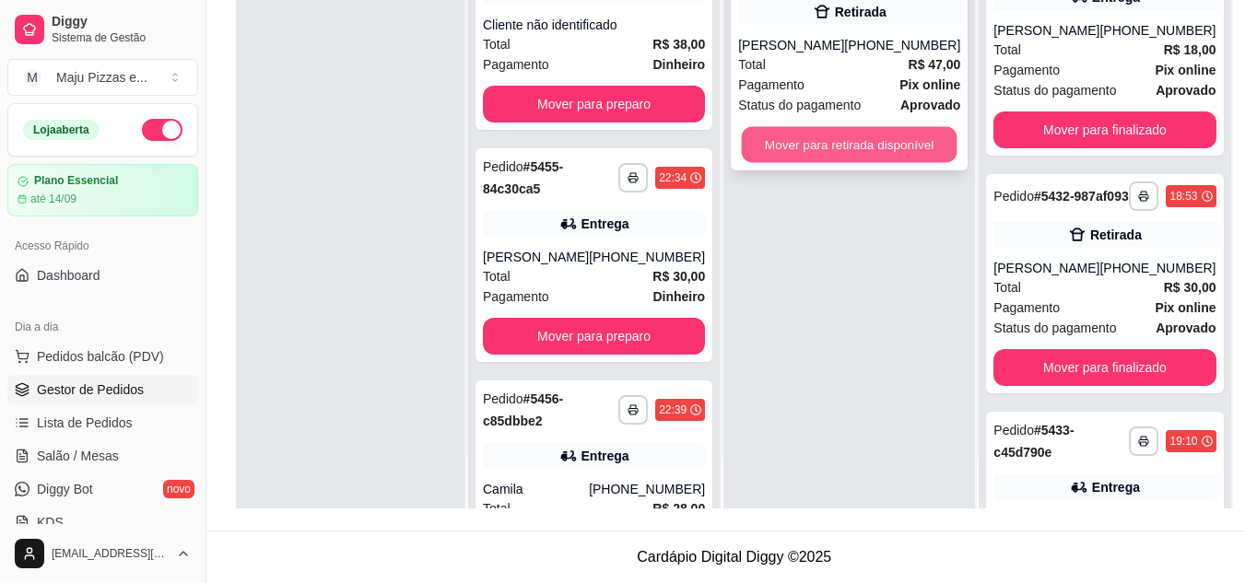
click at [839, 143] on button "Mover para retirada disponível" at bounding box center [850, 145] width 216 height 36
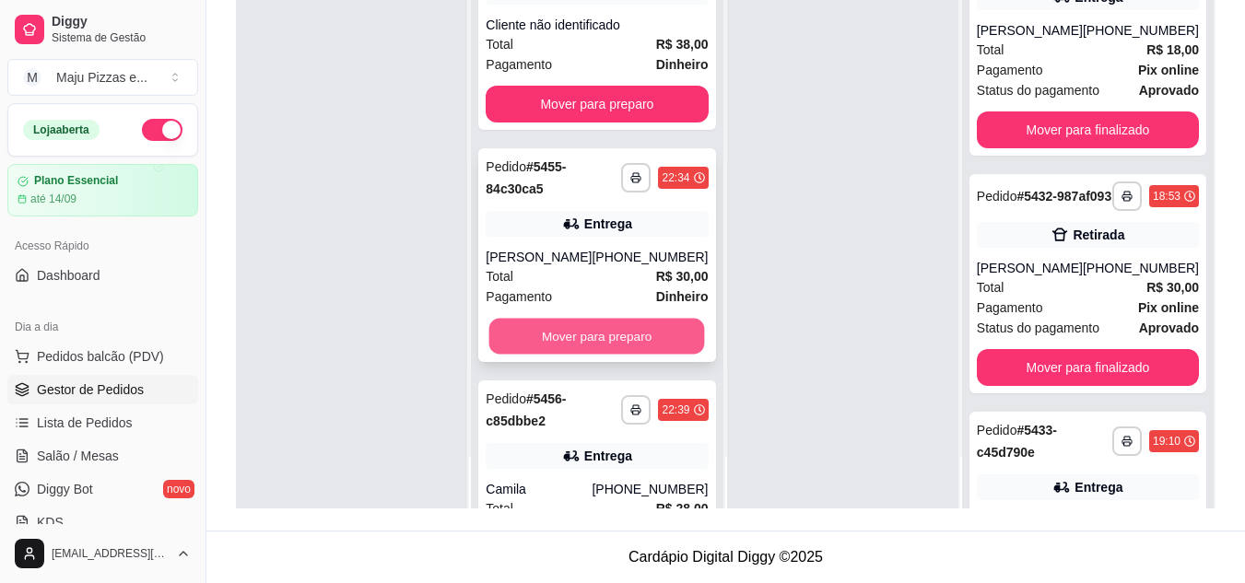
click at [635, 341] on button "Mover para preparo" at bounding box center [597, 337] width 216 height 36
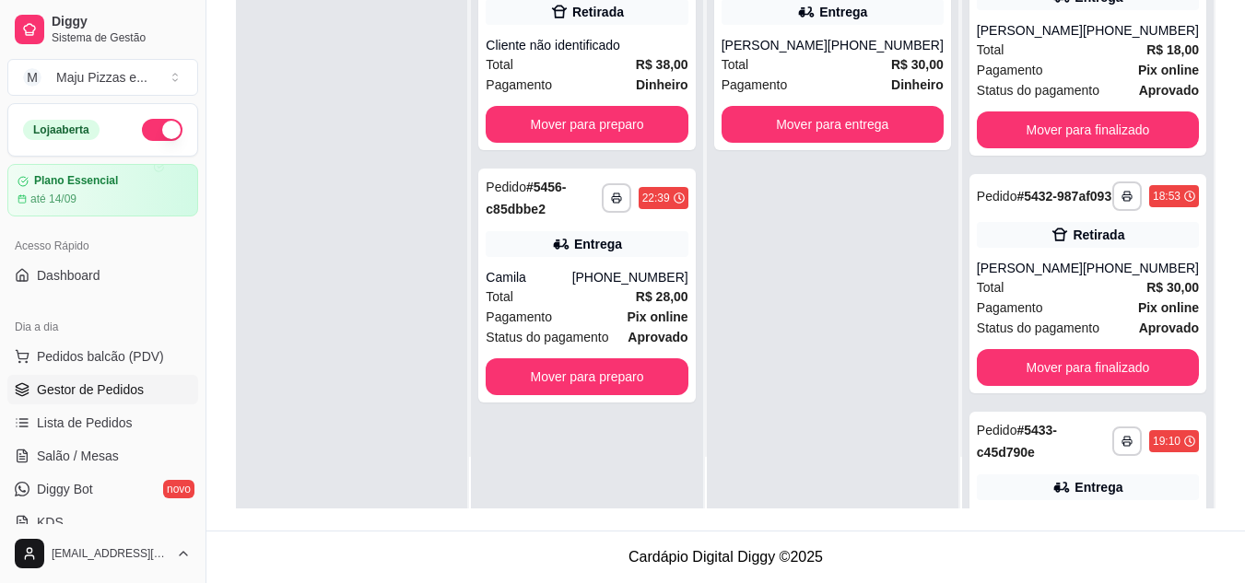
scroll to position [0, 0]
click at [793, 120] on button "Mover para entrega" at bounding box center [832, 125] width 216 height 36
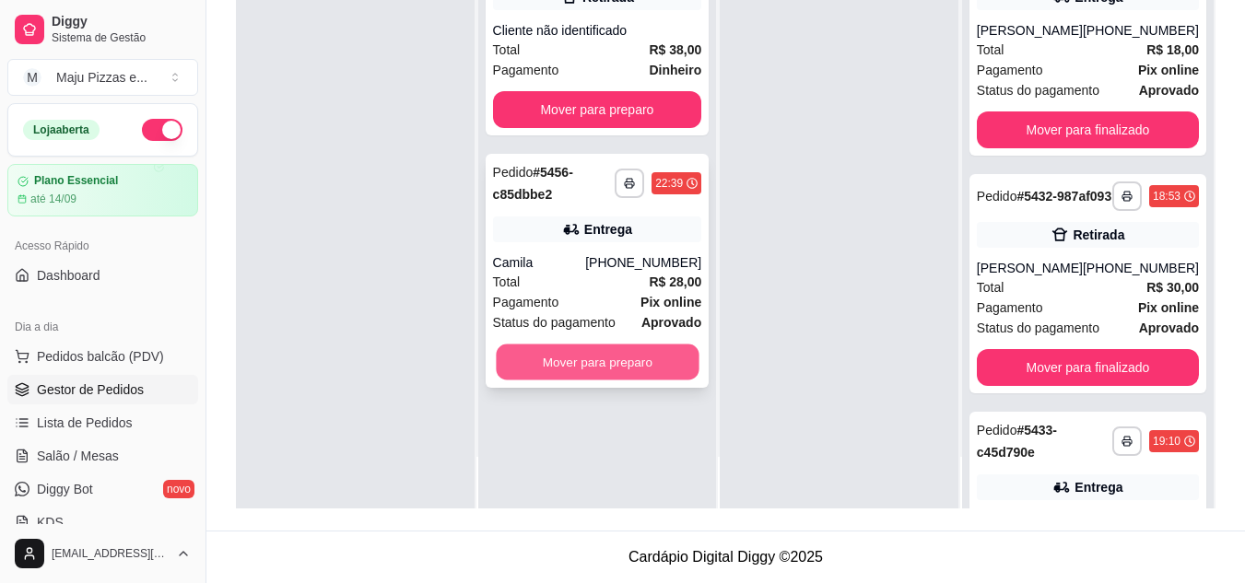
click at [675, 351] on button "Mover para preparo" at bounding box center [597, 363] width 203 height 36
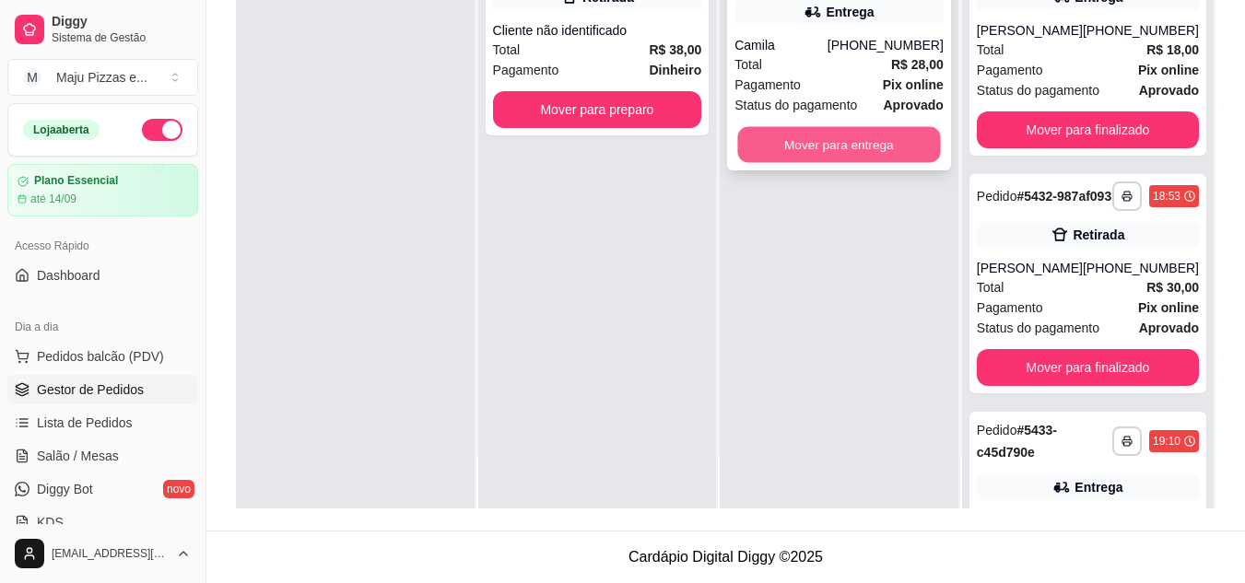
click at [777, 145] on button "Mover para entrega" at bounding box center [839, 145] width 203 height 36
